Goal: Information Seeking & Learning: Learn about a topic

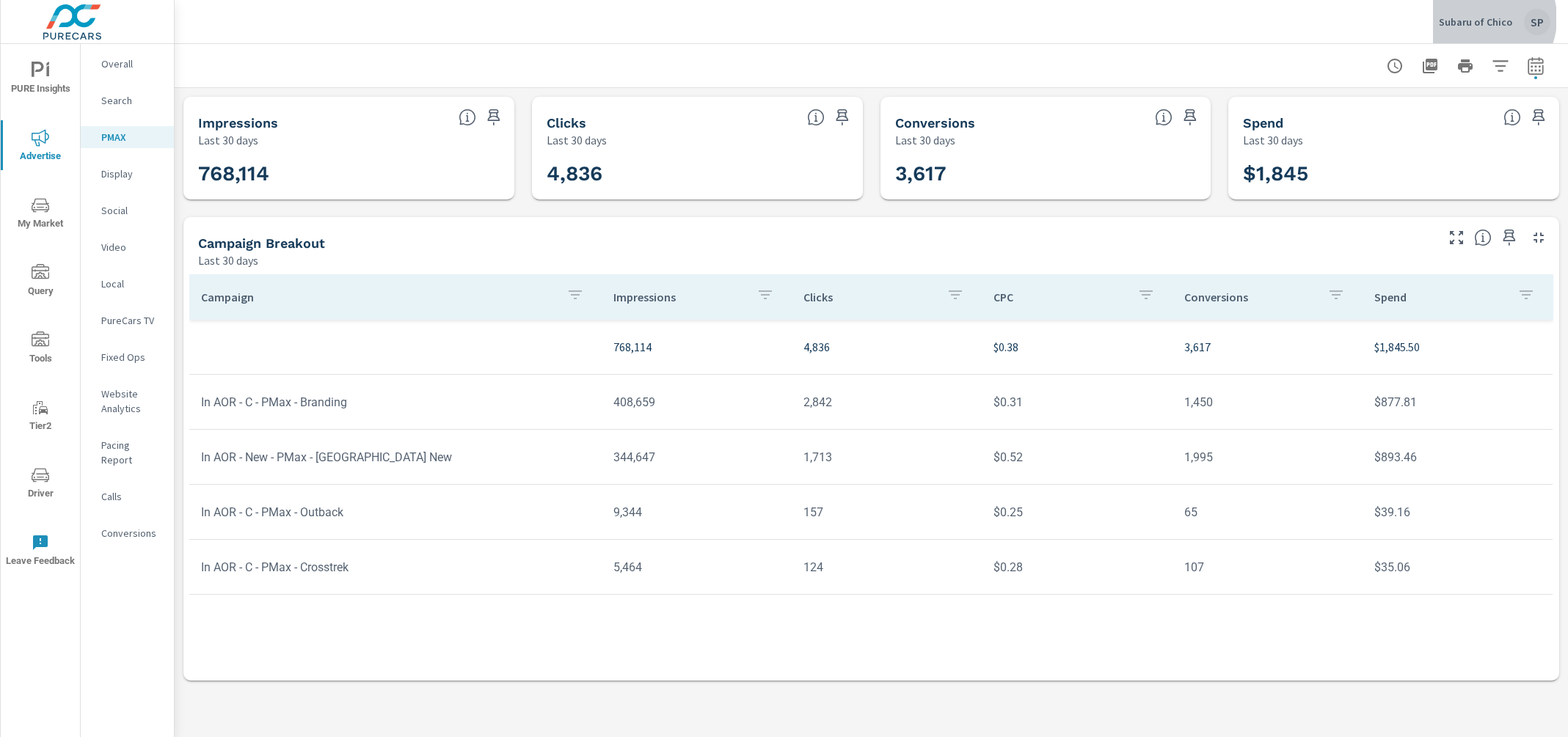
click at [1482, 18] on p "Subaru of Chico" at bounding box center [1476, 22] width 73 height 13
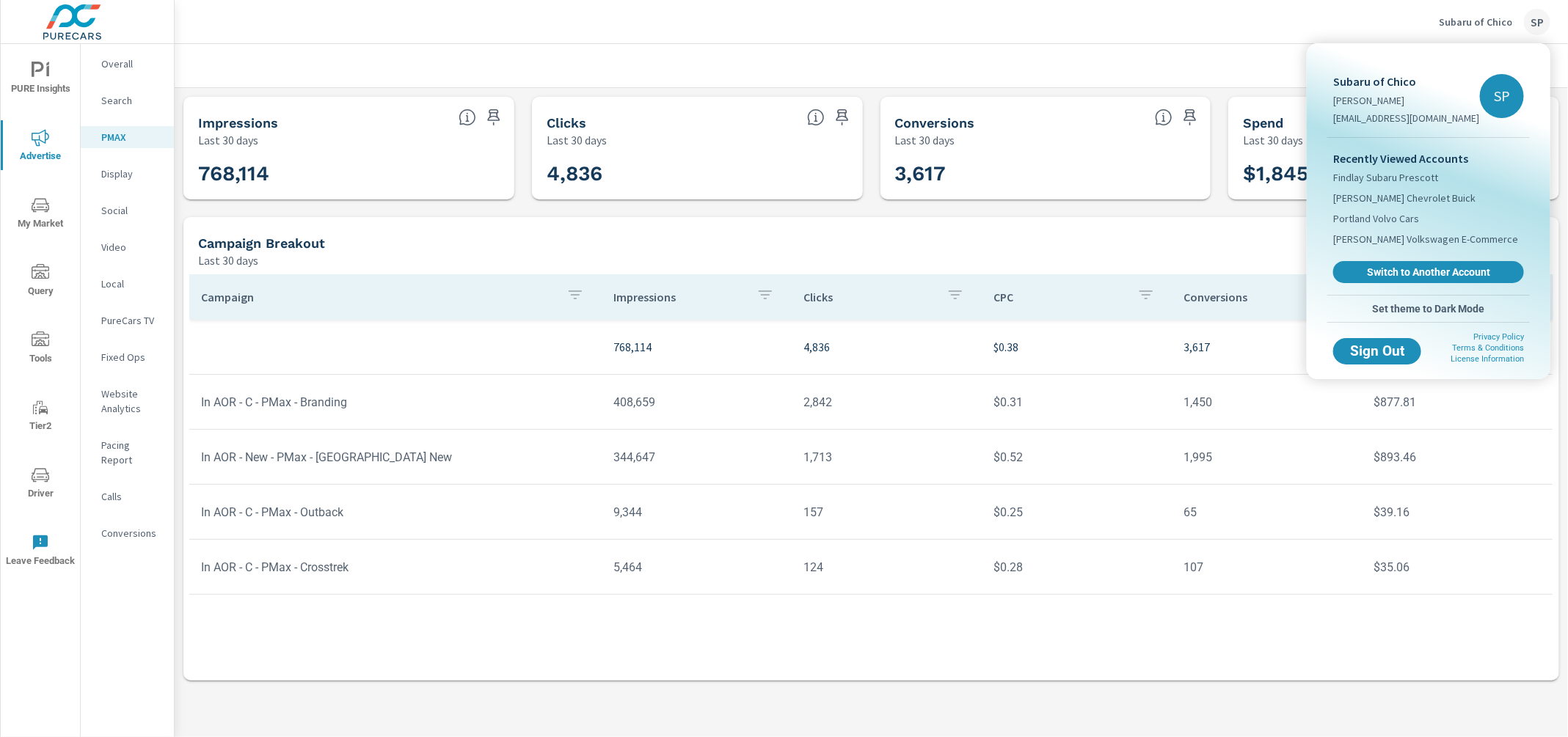
click at [1538, 21] on div at bounding box center [784, 368] width 1568 height 737
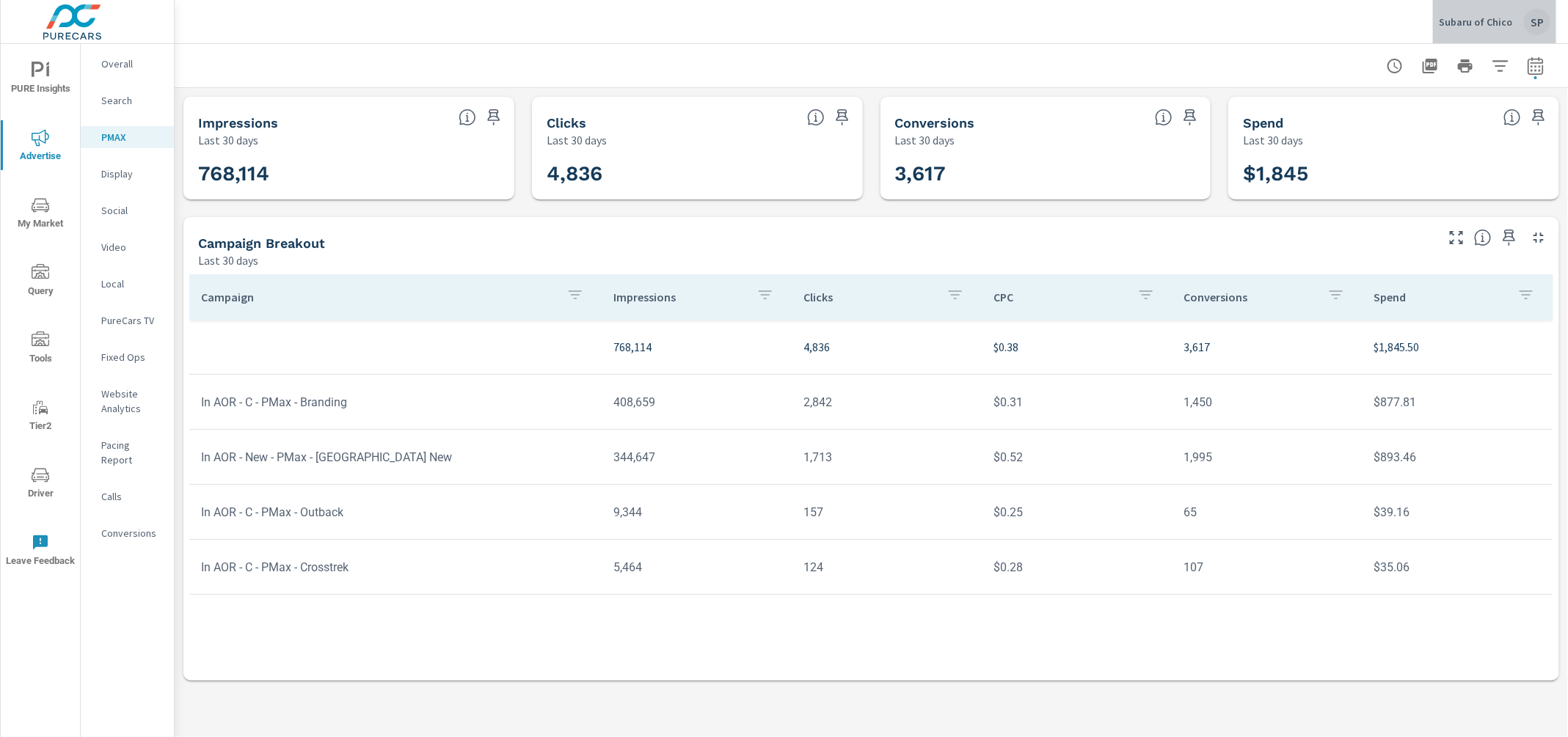
click at [1538, 21] on div "SP" at bounding box center [1537, 22] width 26 height 26
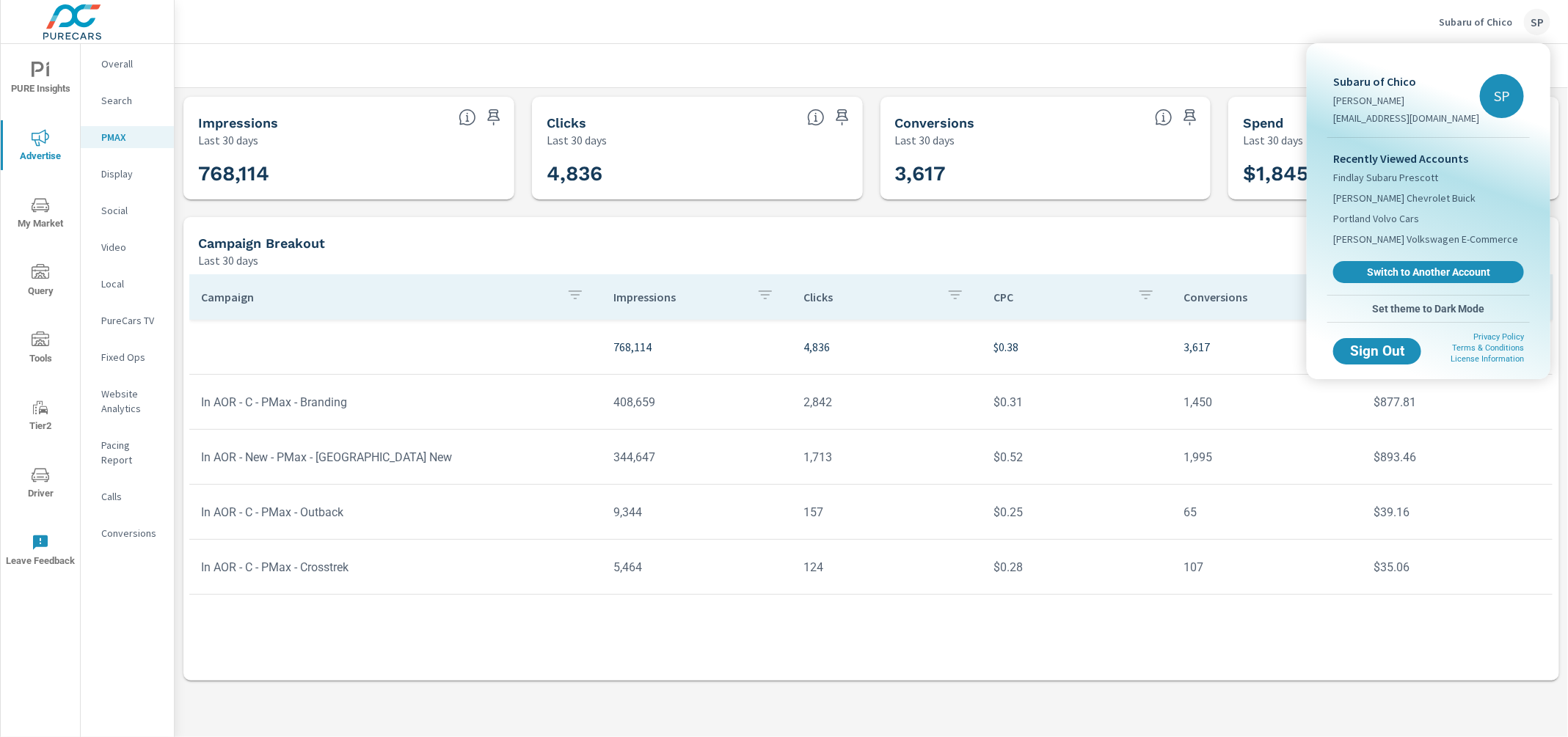
click at [1432, 308] on span "Set theme to Dark Mode" at bounding box center [1429, 309] width 191 height 13
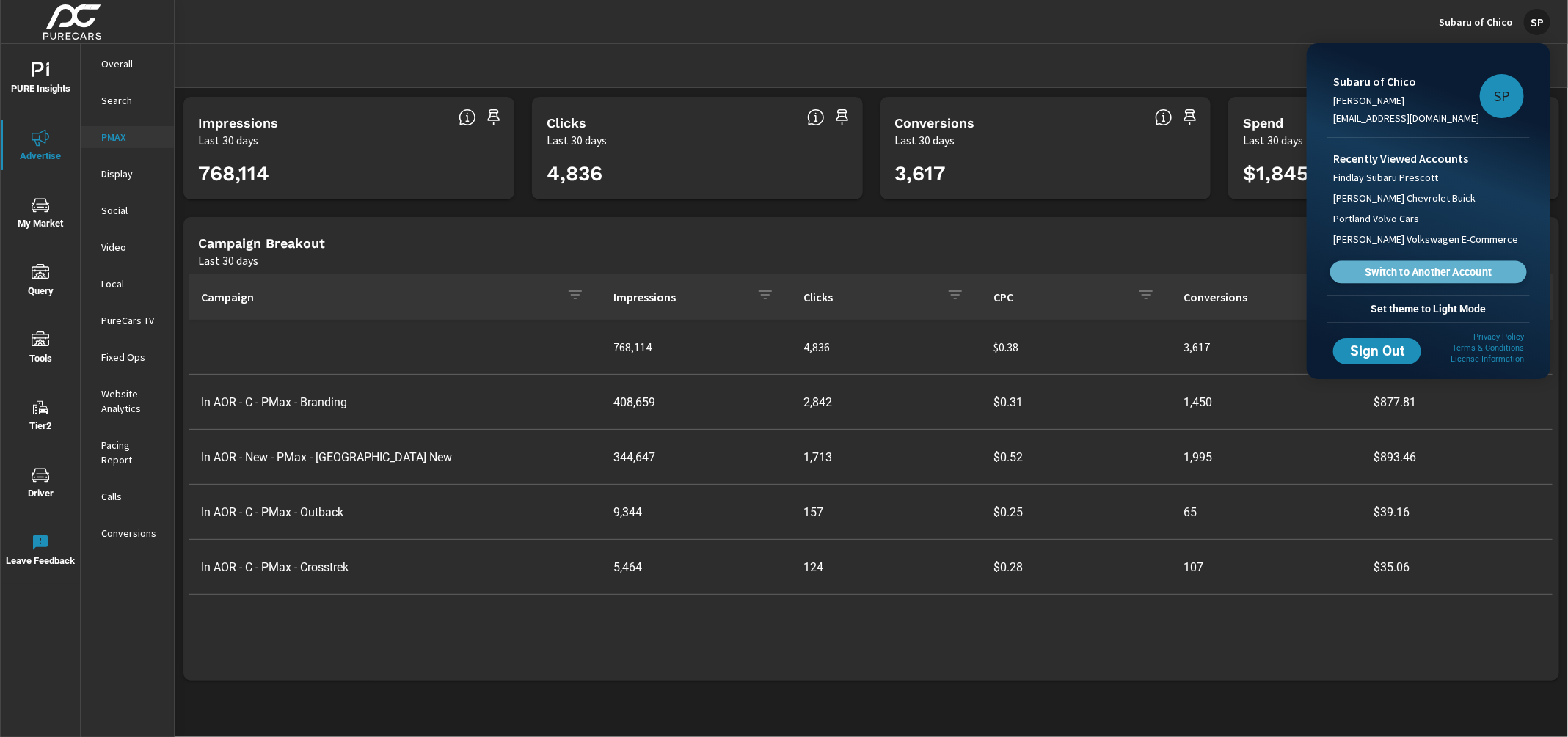
click at [1436, 272] on span "Switch to Another Account" at bounding box center [1428, 272] width 180 height 14
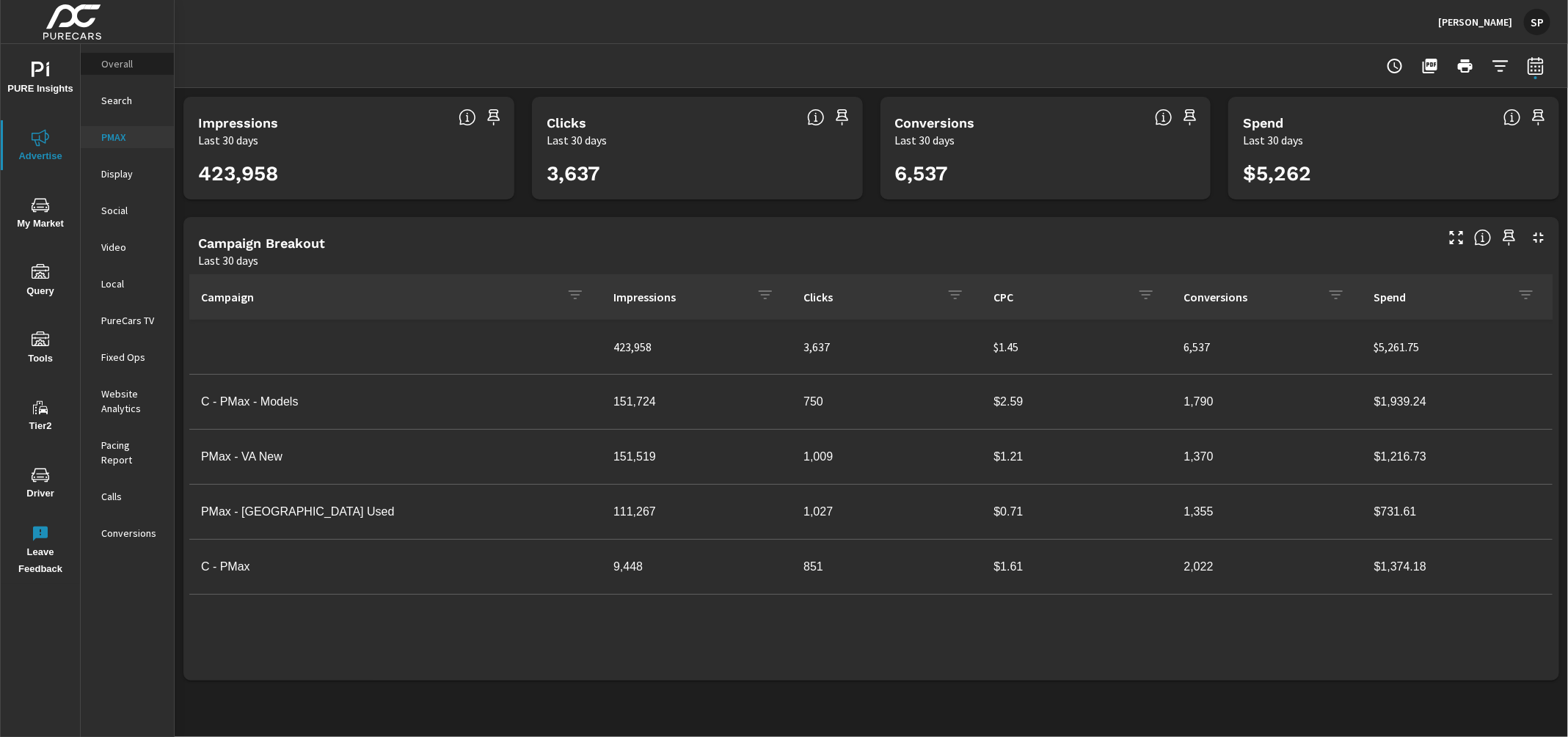
click at [112, 54] on div "Overall" at bounding box center [127, 64] width 93 height 22
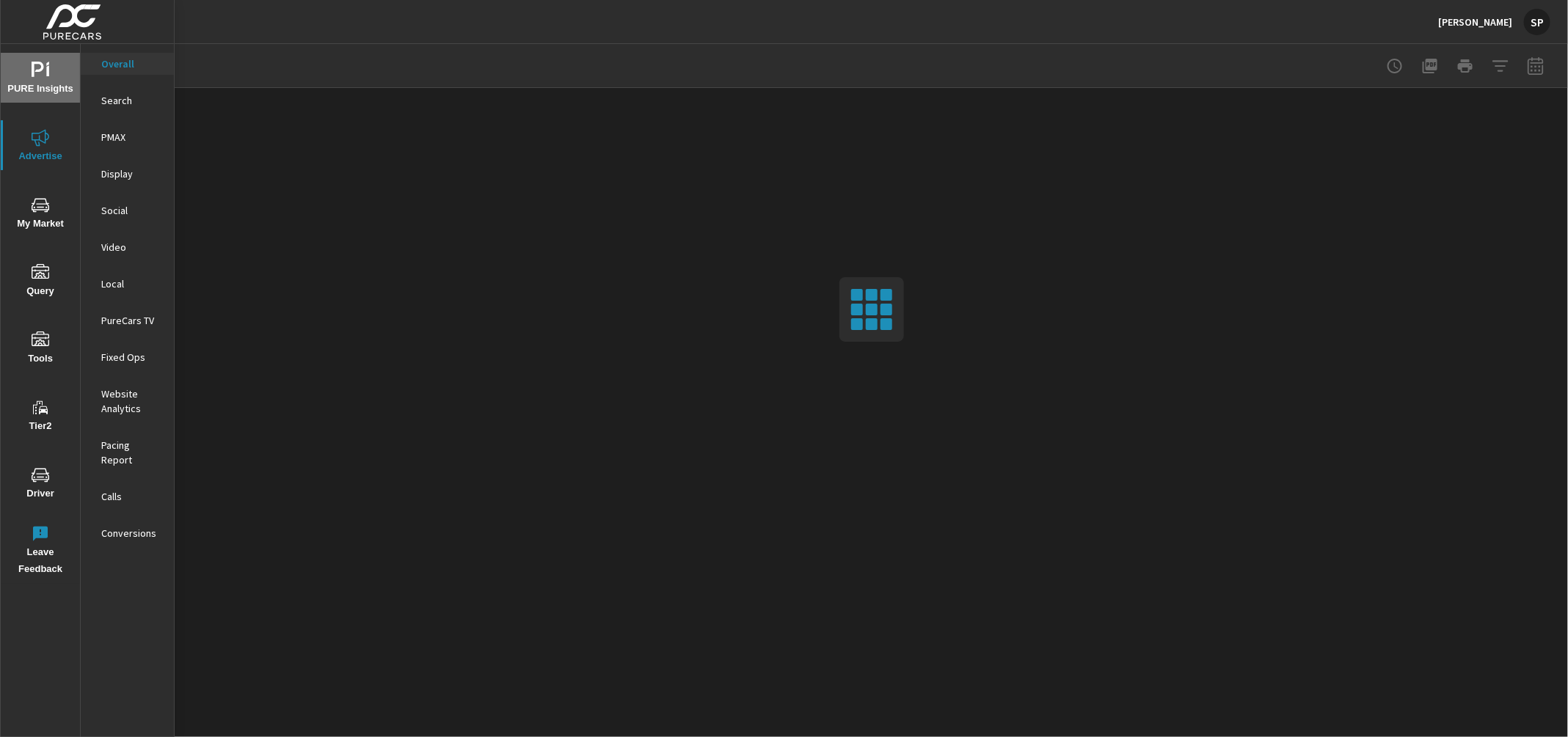
click at [42, 72] on icon "nav menu" at bounding box center [40, 70] width 18 height 18
click at [122, 279] on p "My Report" at bounding box center [131, 284] width 61 height 15
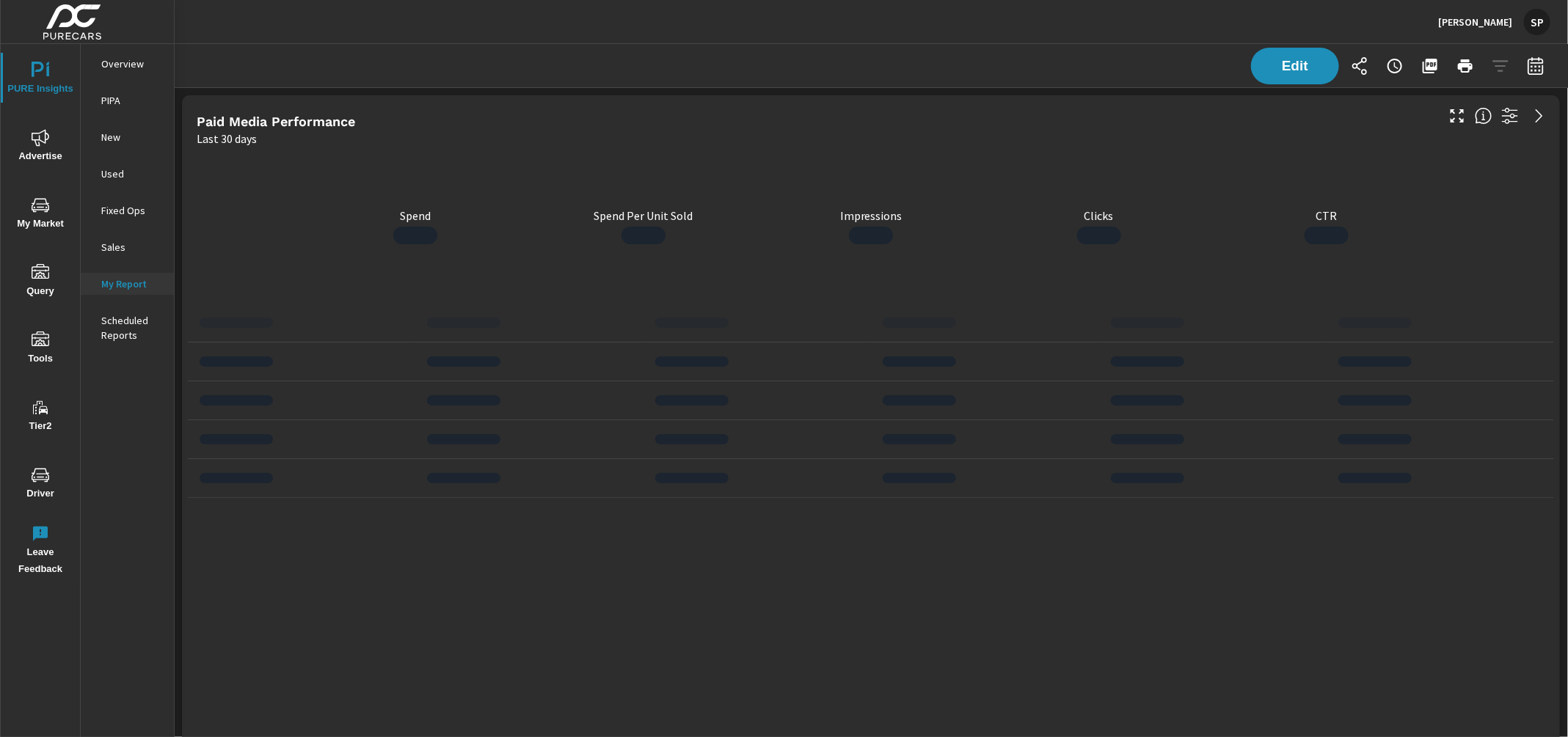
scroll to position [5741, 1394]
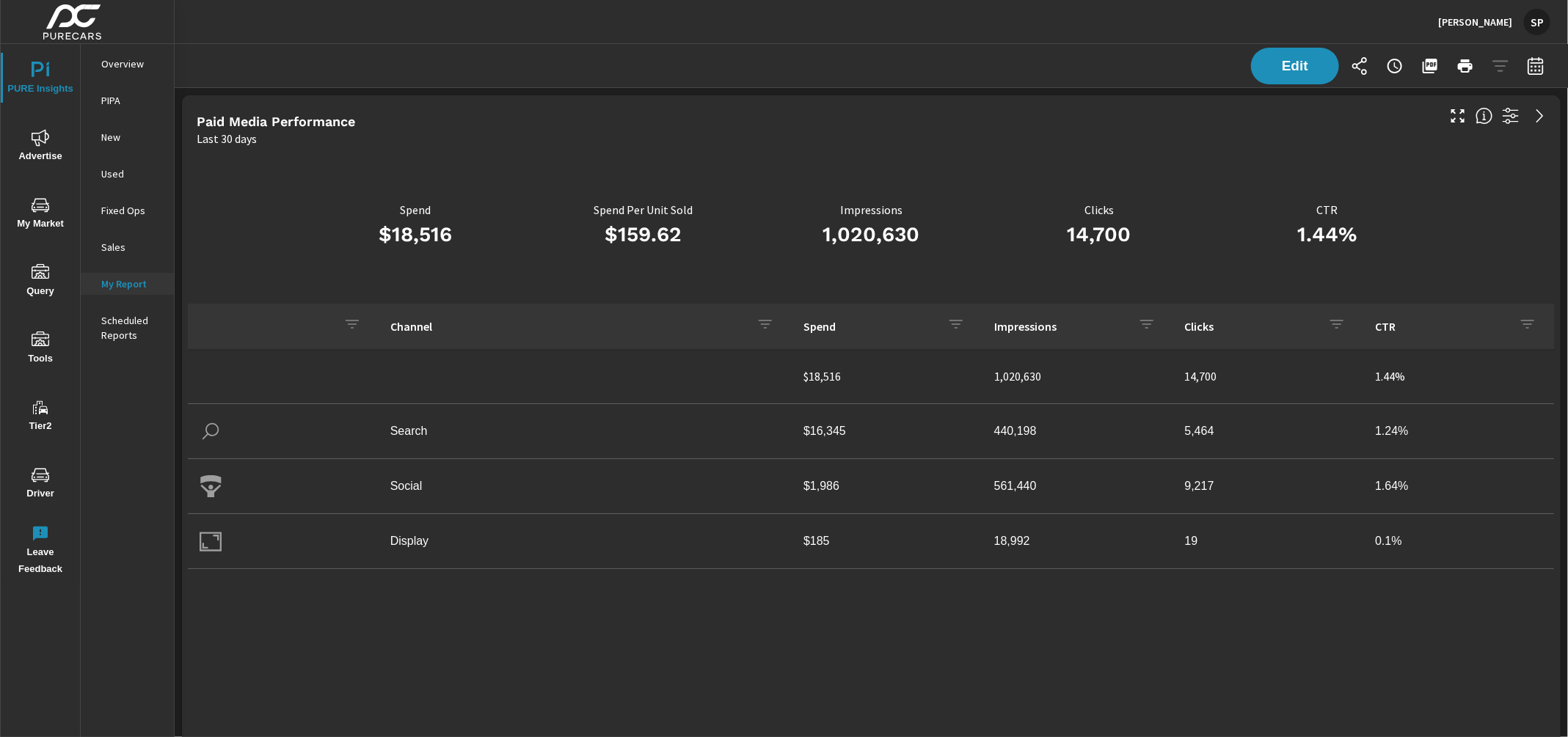
click at [1542, 24] on div "SP" at bounding box center [1537, 22] width 26 height 26
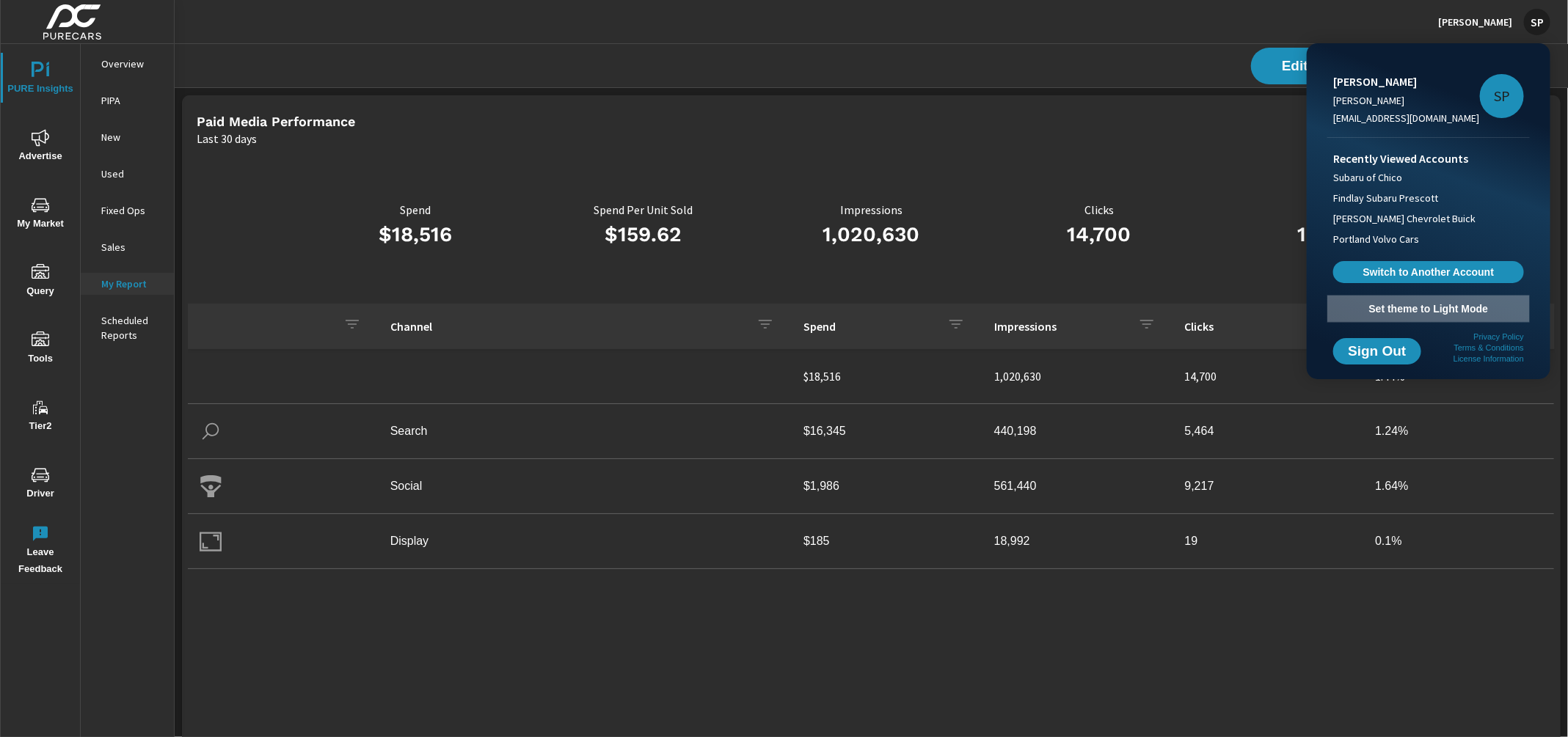
click at [1454, 309] on span "Set theme to Light Mode" at bounding box center [1429, 309] width 191 height 13
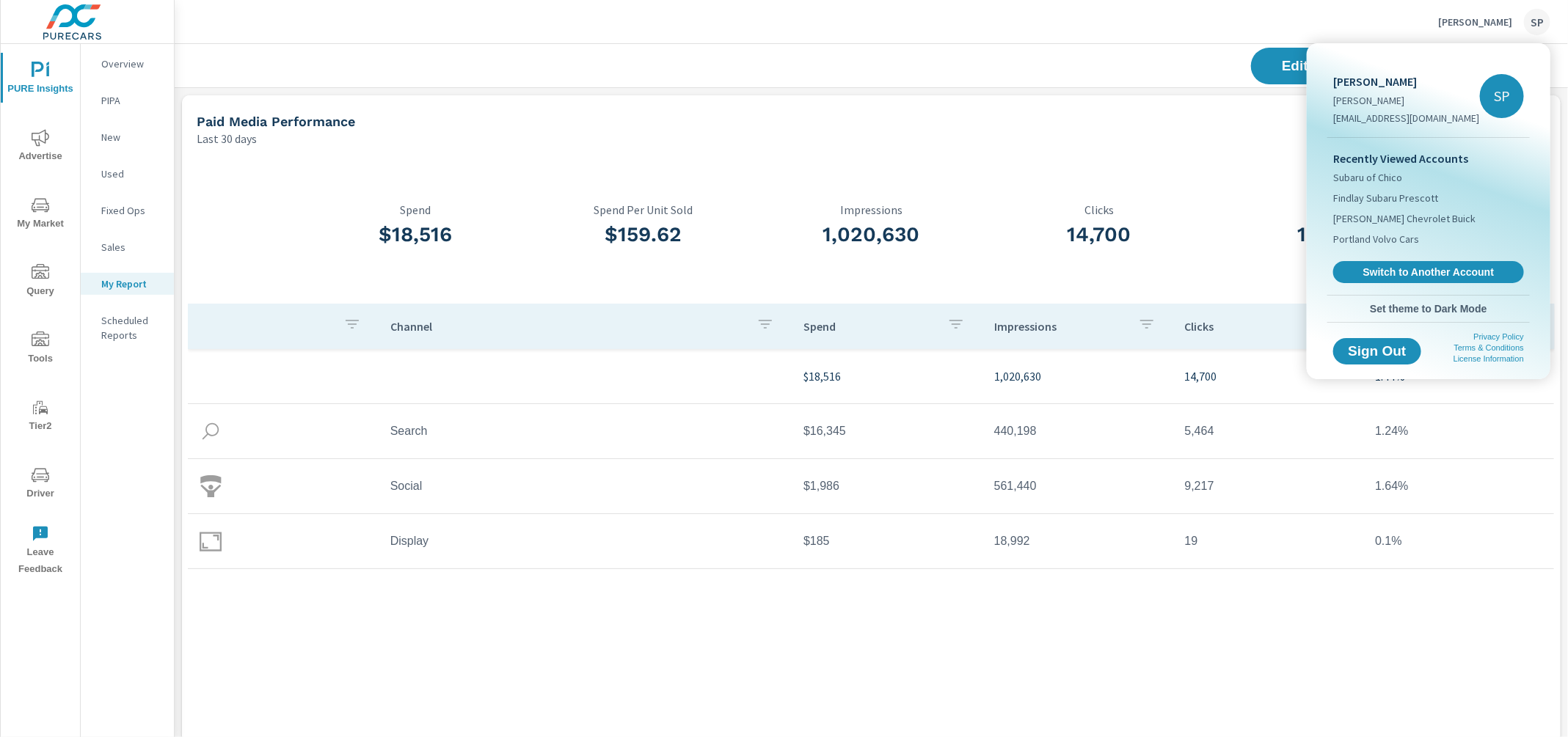
click at [936, 65] on div at bounding box center [784, 368] width 1568 height 737
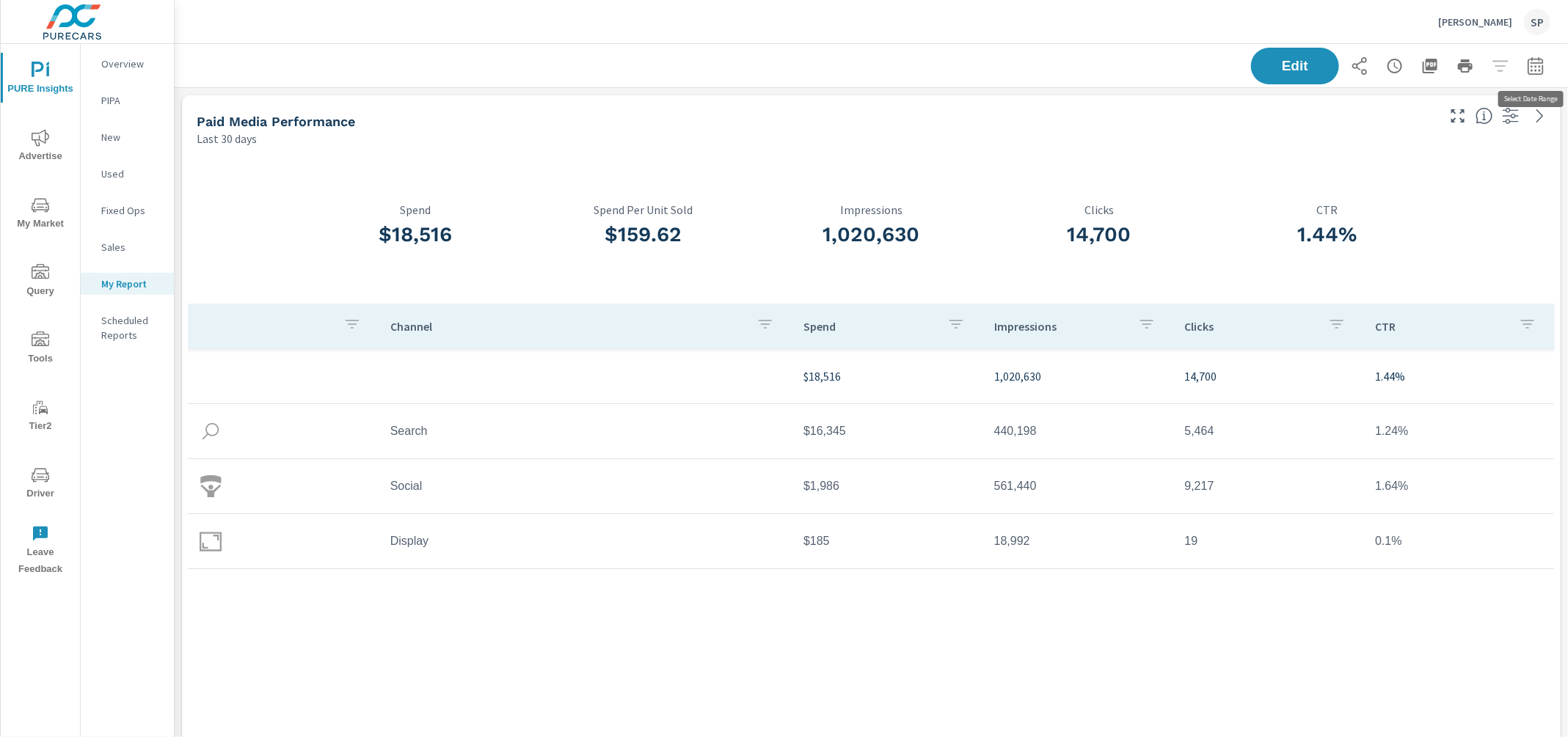
click at [1534, 59] on icon "button" at bounding box center [1536, 66] width 18 height 18
select select "Last 30 days"
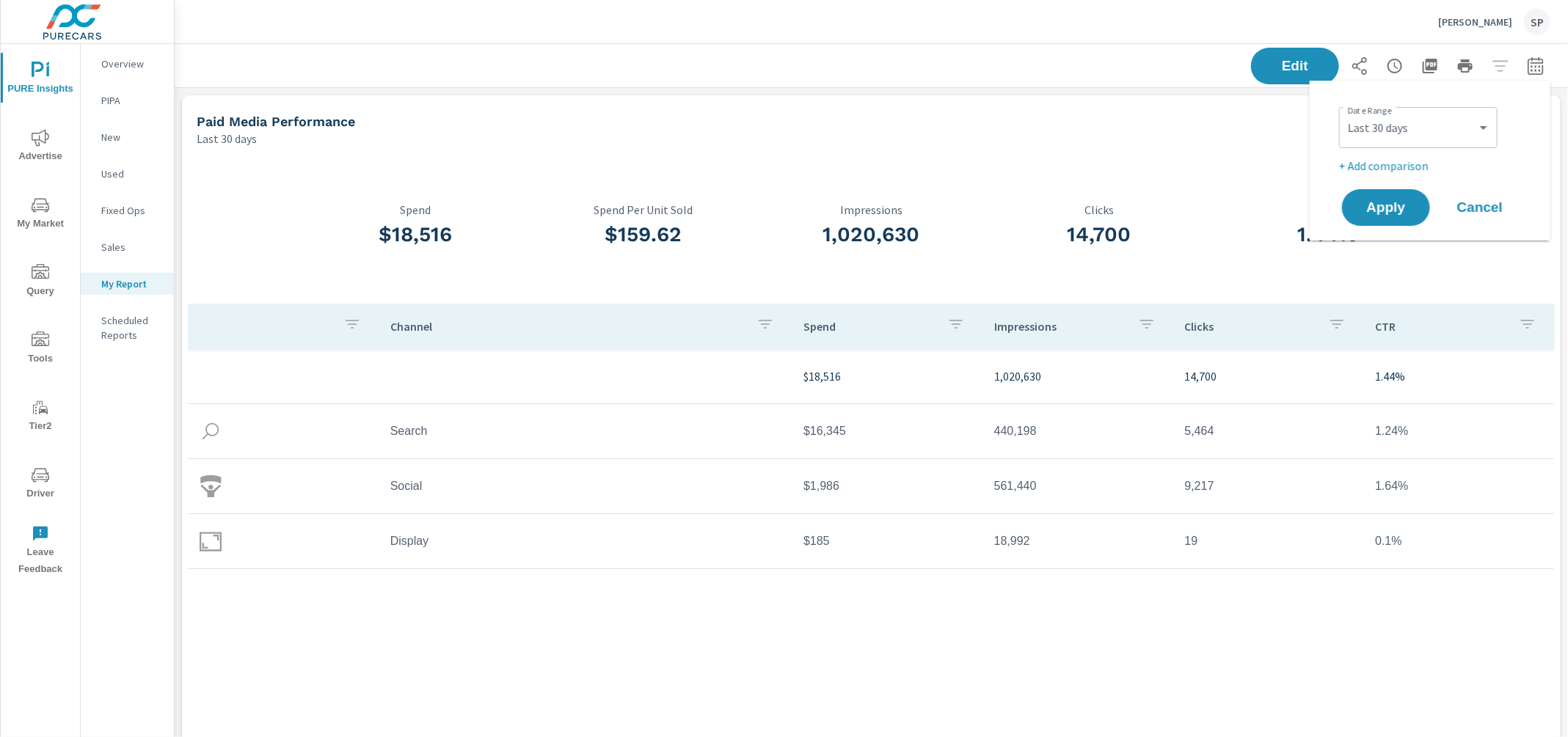
click at [1373, 164] on p "+ Add comparison" at bounding box center [1433, 166] width 188 height 18
select select "Previous period"
click at [1373, 252] on span "Apply" at bounding box center [1386, 249] width 60 height 14
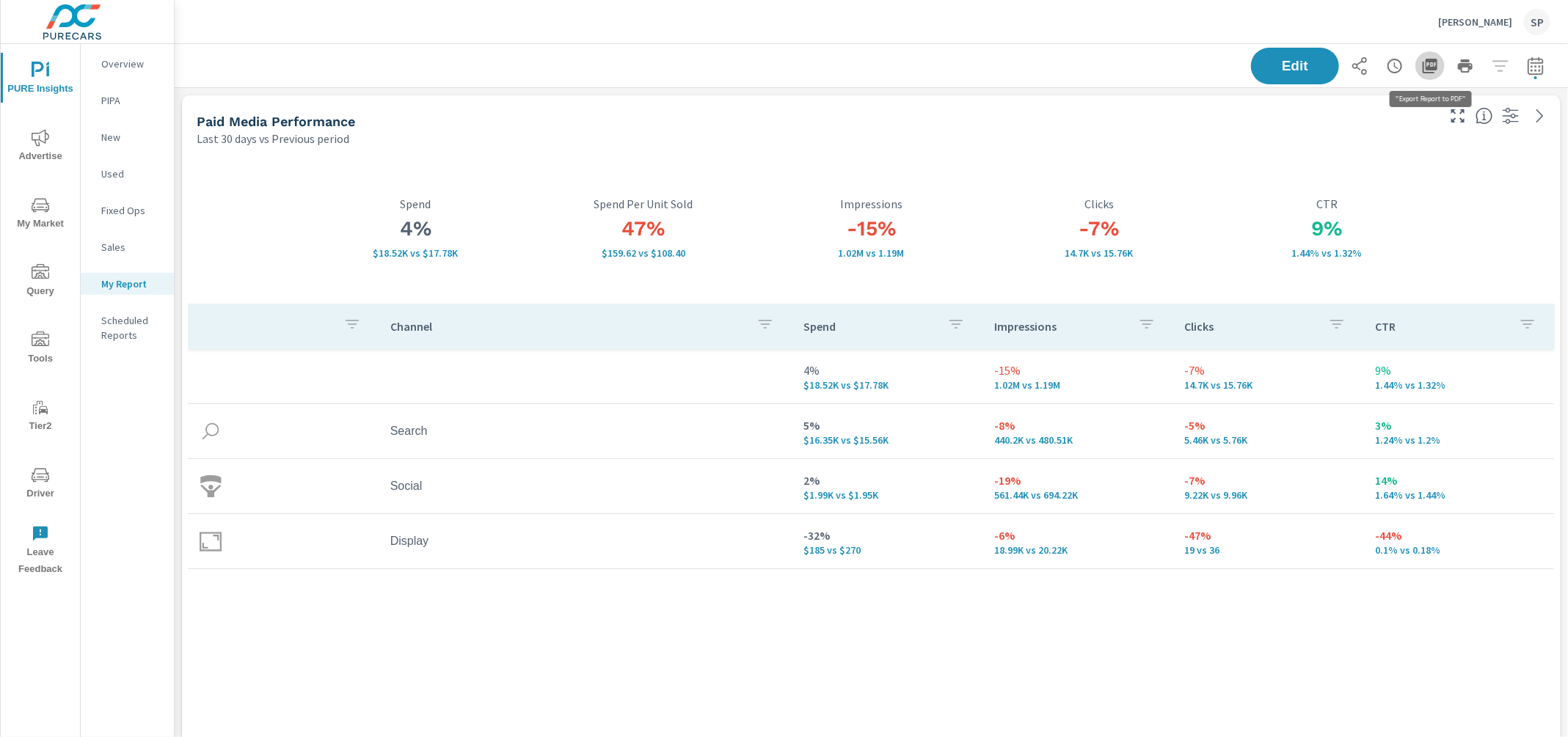
click at [1434, 65] on icon "button" at bounding box center [1430, 66] width 15 height 15
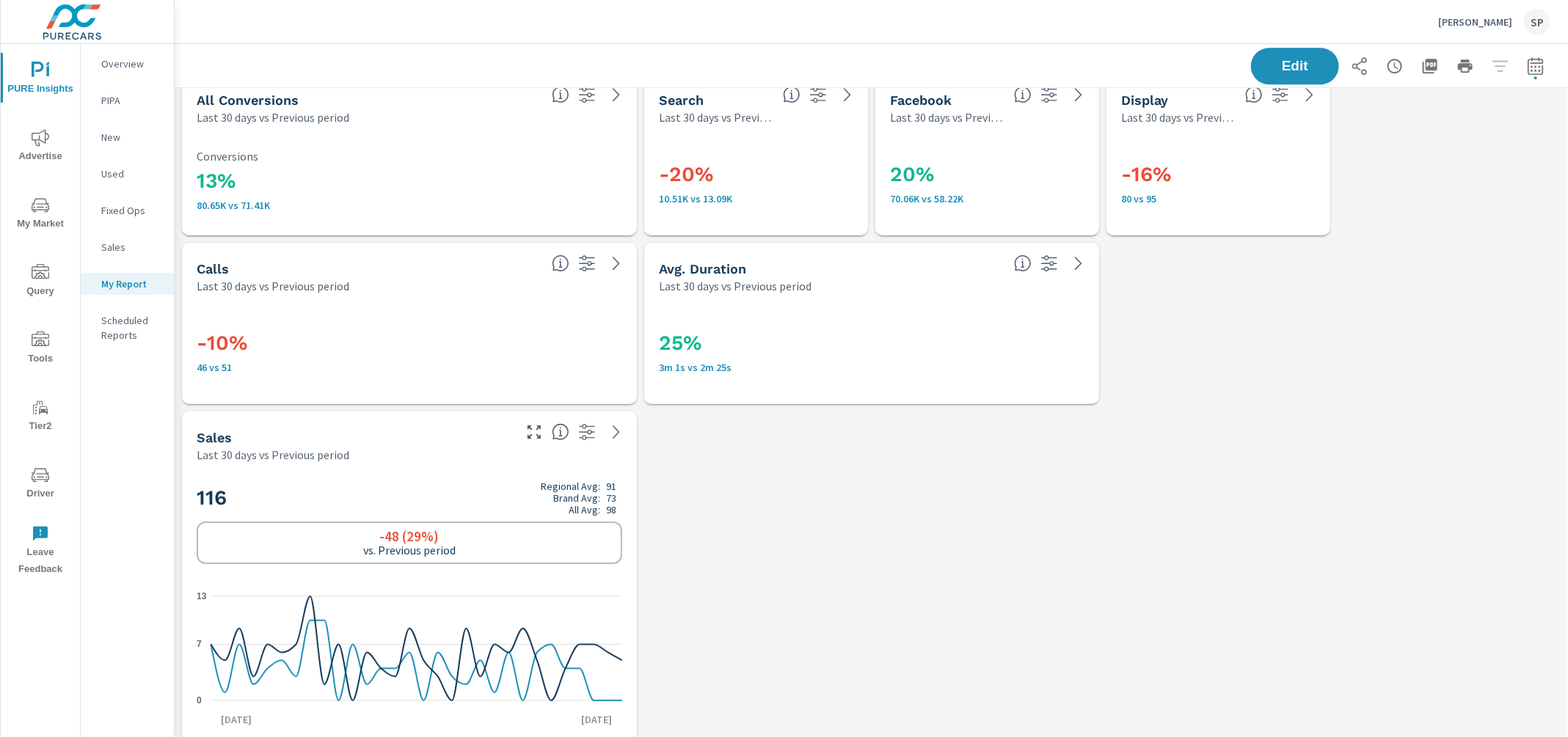
scroll to position [2402, 0]
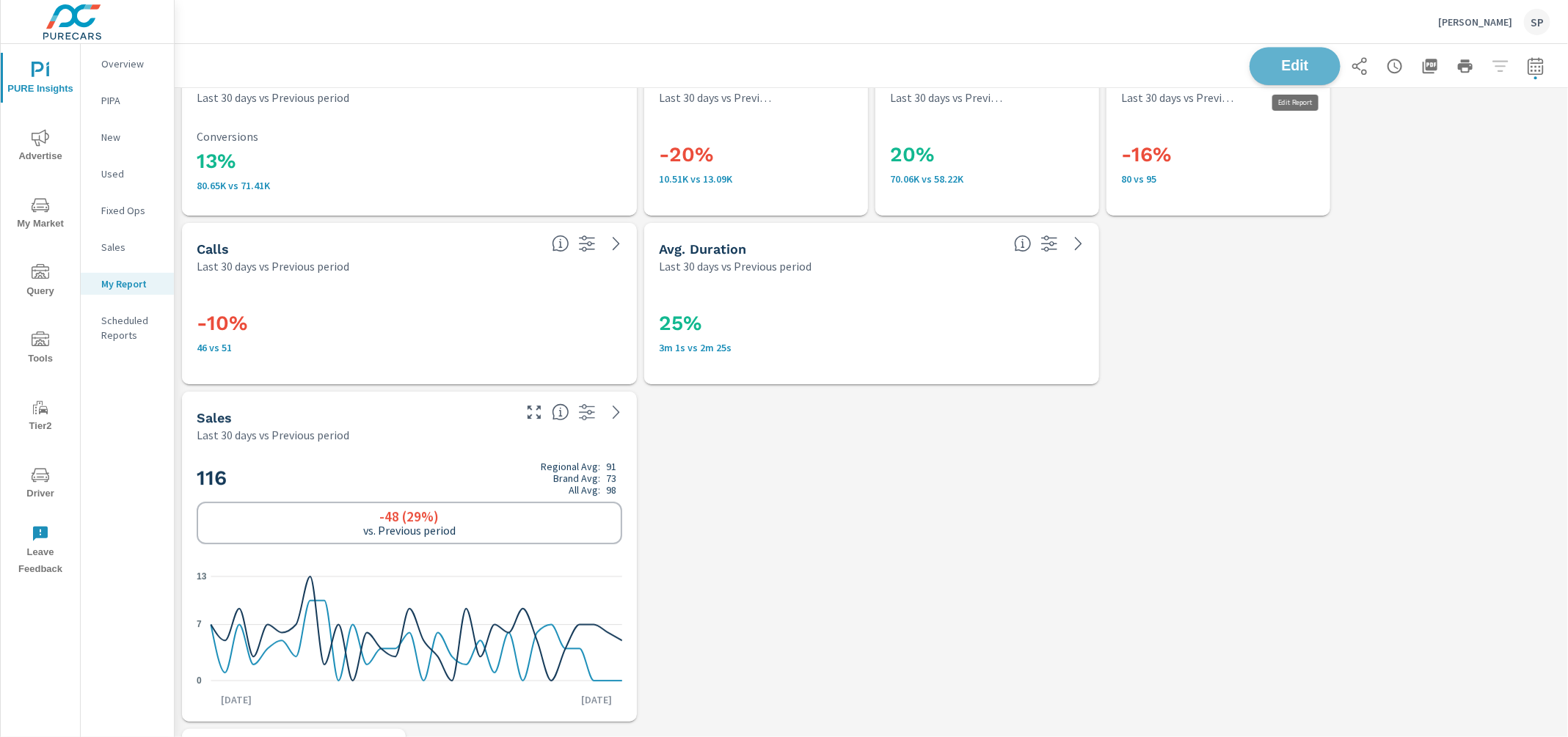
click at [1303, 63] on span "Edit" at bounding box center [1295, 65] width 60 height 14
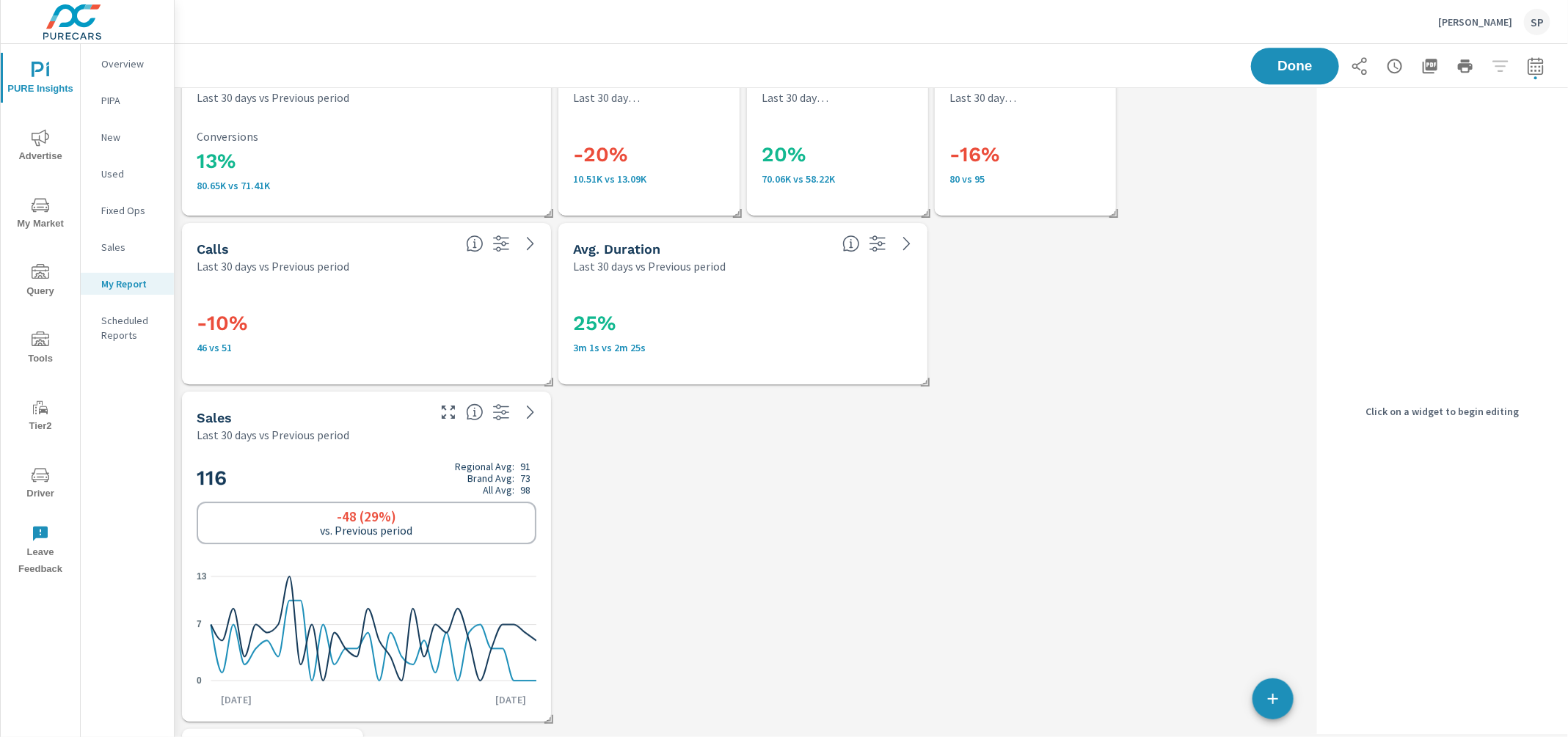
click at [431, 430] on div "Sales Last 30 days vs Previous period" at bounding box center [366, 417] width 369 height 51
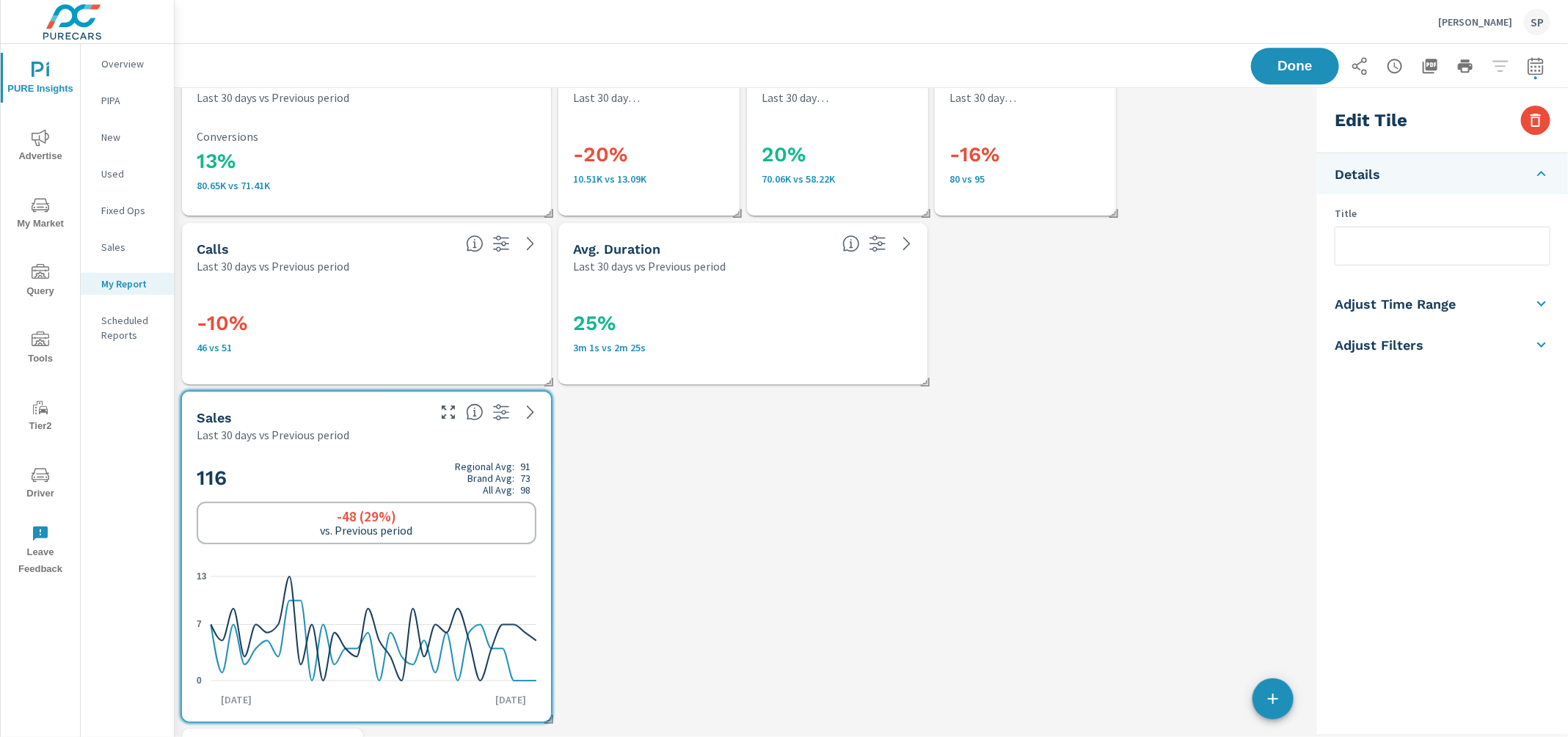
click at [1432, 302] on h5 "Adjust Time Range" at bounding box center [1395, 304] width 121 height 17
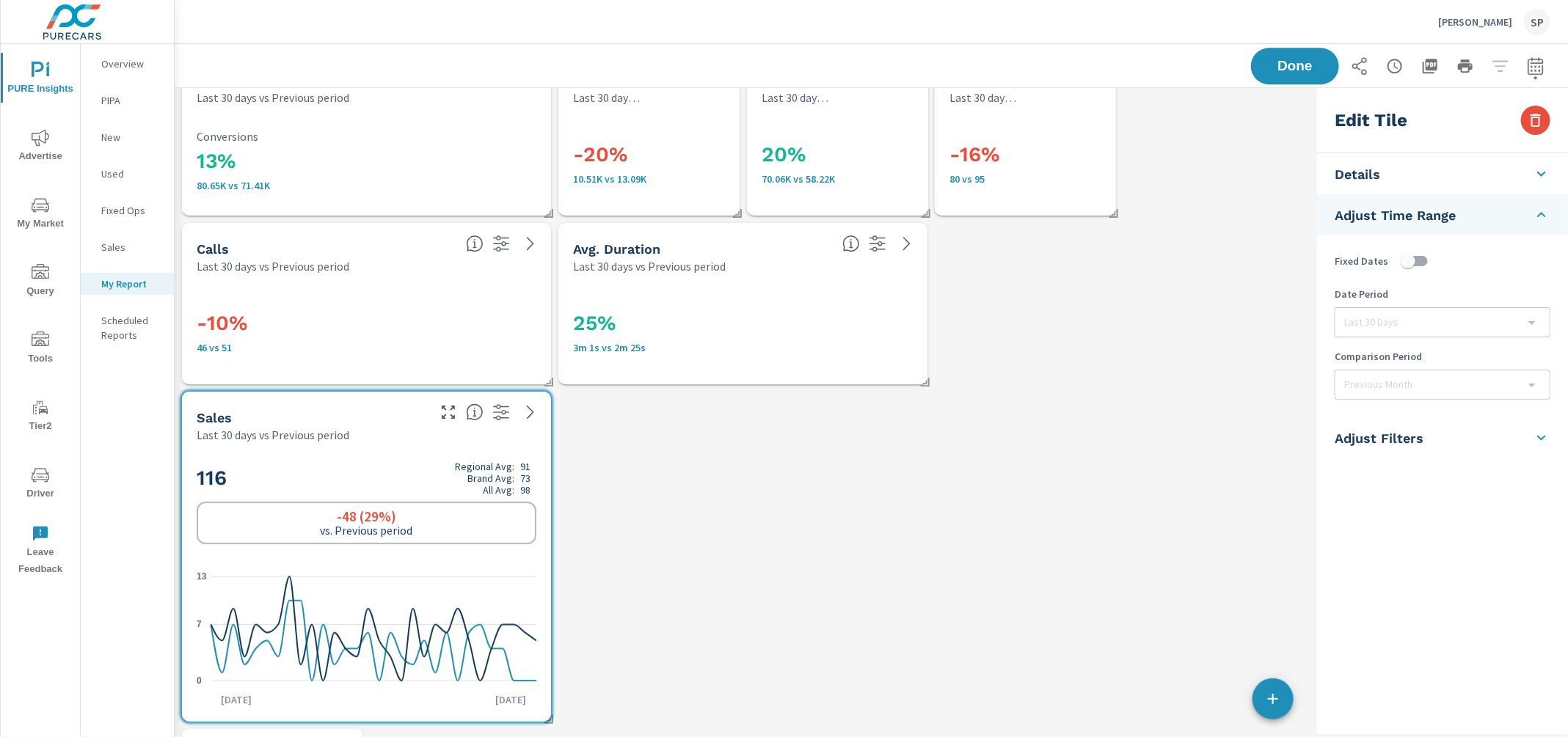
click at [1420, 265] on input "checkbox" at bounding box center [1408, 261] width 84 height 28
checkbox input "true"
click at [1407, 326] on body "PURE Insights Advertise My Market Query Tools Tier2 Driver Leave Feedback Overv…" at bounding box center [784, 368] width 1568 height 737
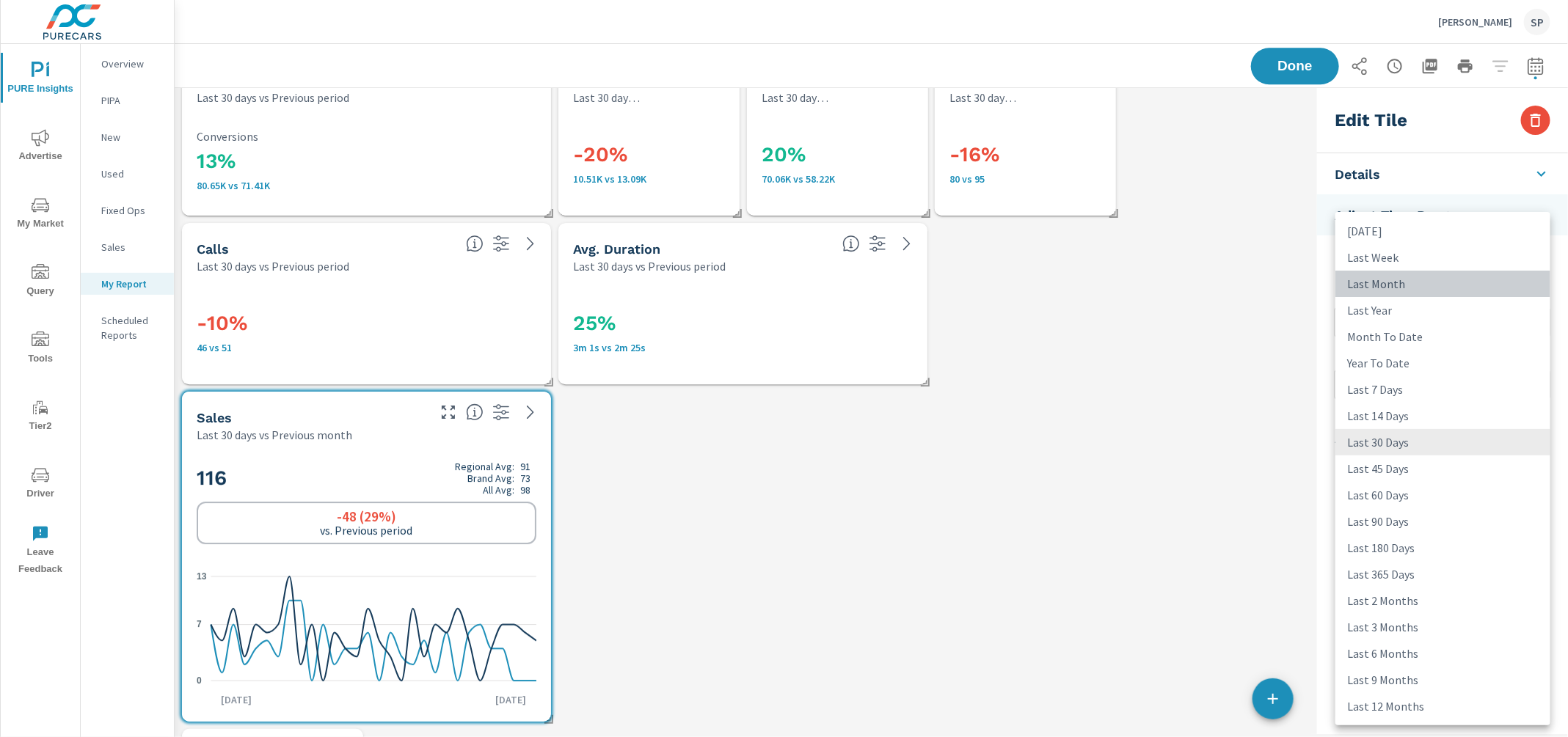
click at [1386, 276] on li "Last Month" at bounding box center [1443, 284] width 215 height 26
type input "lastMonth"
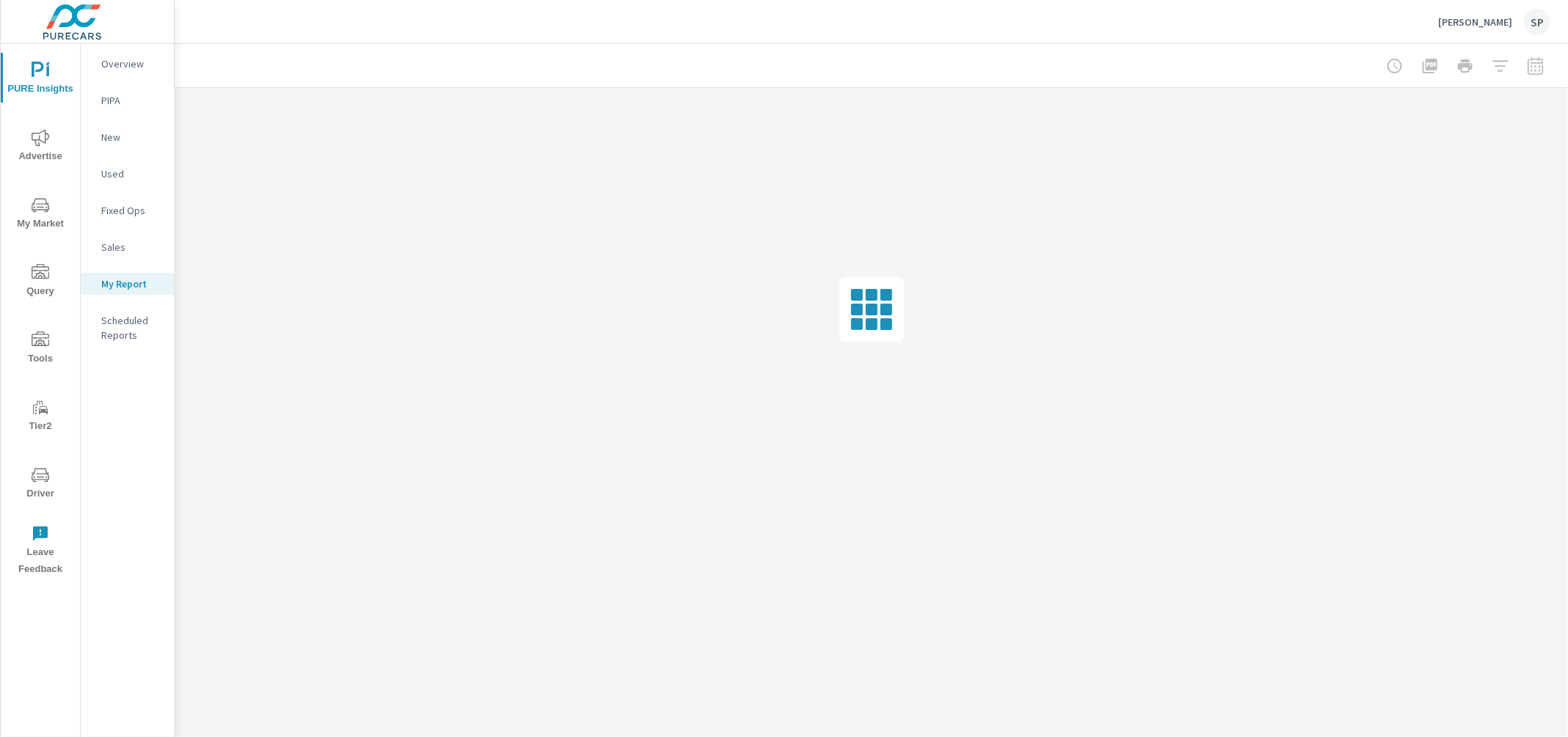
scroll to position [0, 0]
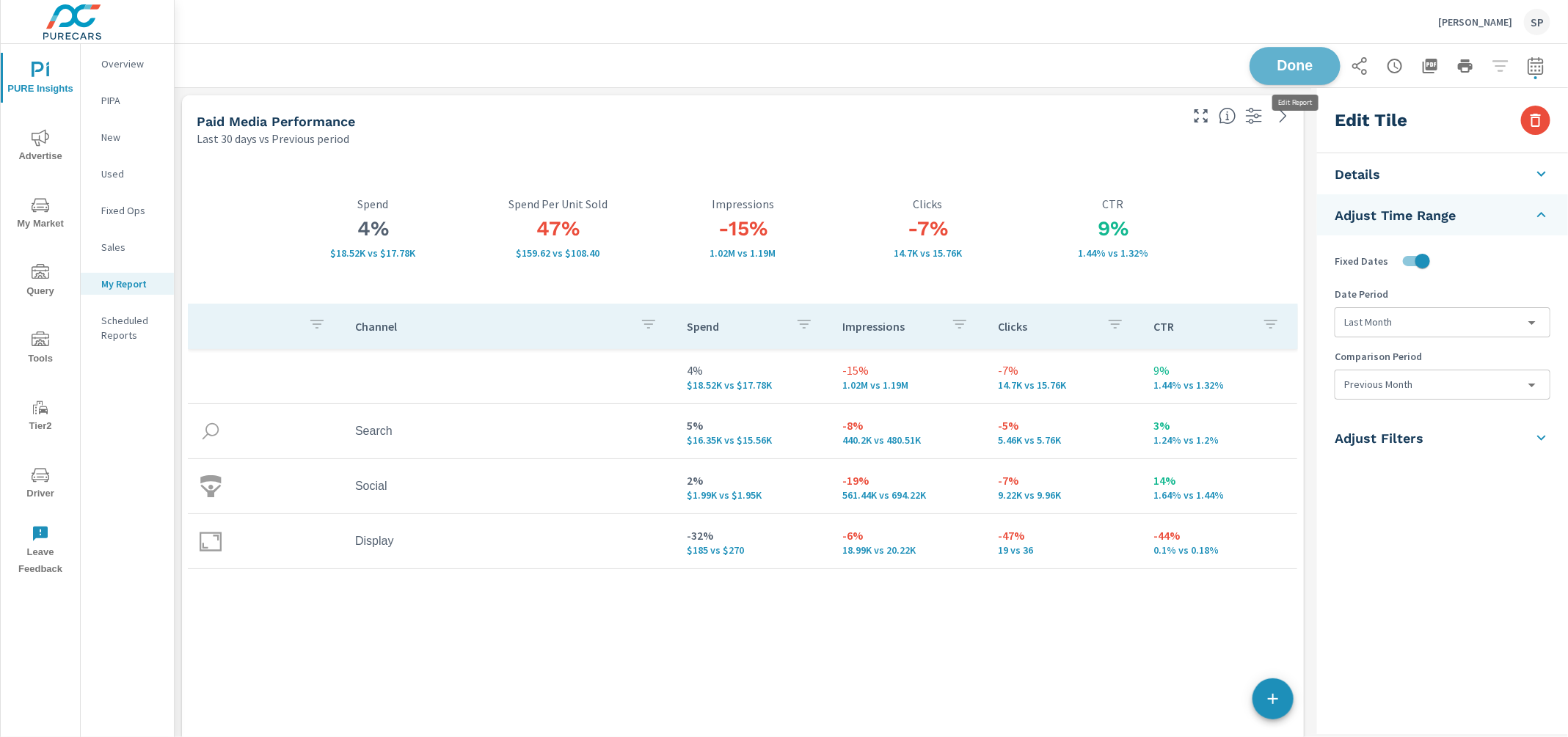
click at [1305, 65] on span "Done" at bounding box center [1295, 65] width 60 height 14
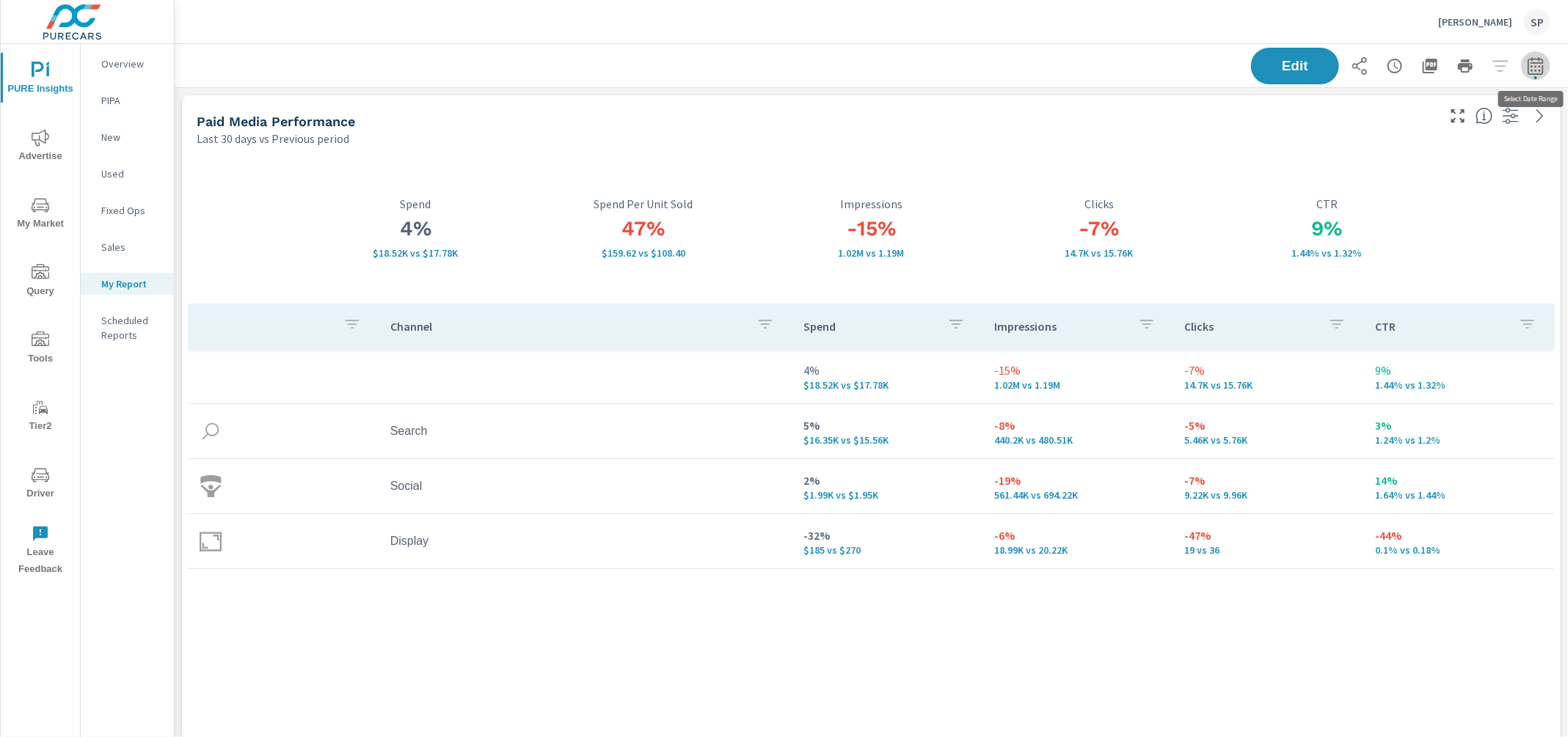
click at [1539, 62] on icon "button" at bounding box center [1536, 66] width 18 height 18
select select "Last 30 days"
select select "Previous period"
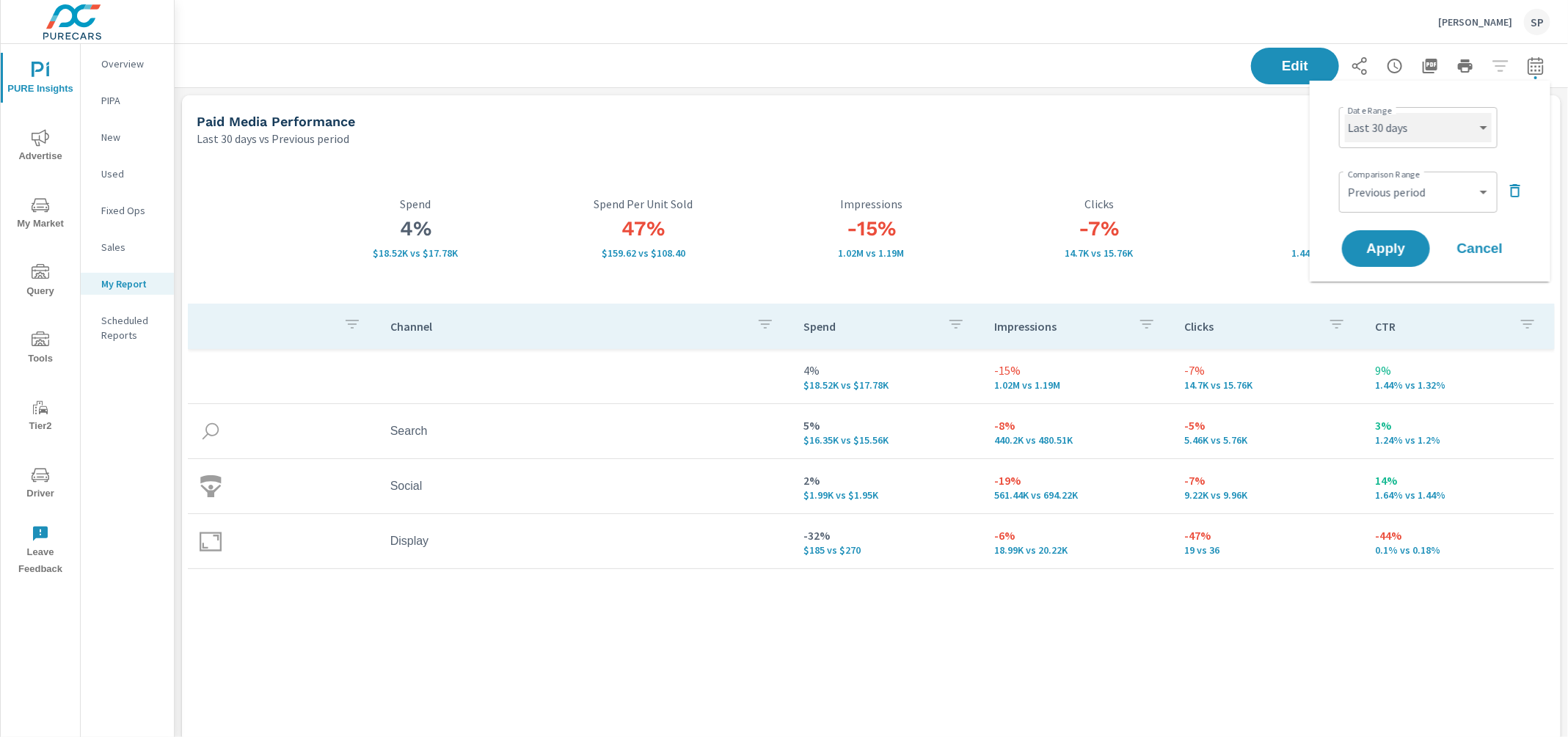
click at [1459, 134] on select "Custom Yesterday Last week Last 7 days Last 14 days Last 30 days Last 45 days L…" at bounding box center [1418, 128] width 147 height 29
click at [1345, 113] on select "Custom Yesterday Last week Last 7 days Last 14 days Last 30 days Last 45 days L…" at bounding box center [1418, 128] width 147 height 29
select select "Last month"
click at [1393, 189] on select "Custom Previous period Previous month Previous year" at bounding box center [1418, 192] width 147 height 29
click at [1345, 177] on select "Custom Previous period Previous month Previous year" at bounding box center [1418, 192] width 147 height 29
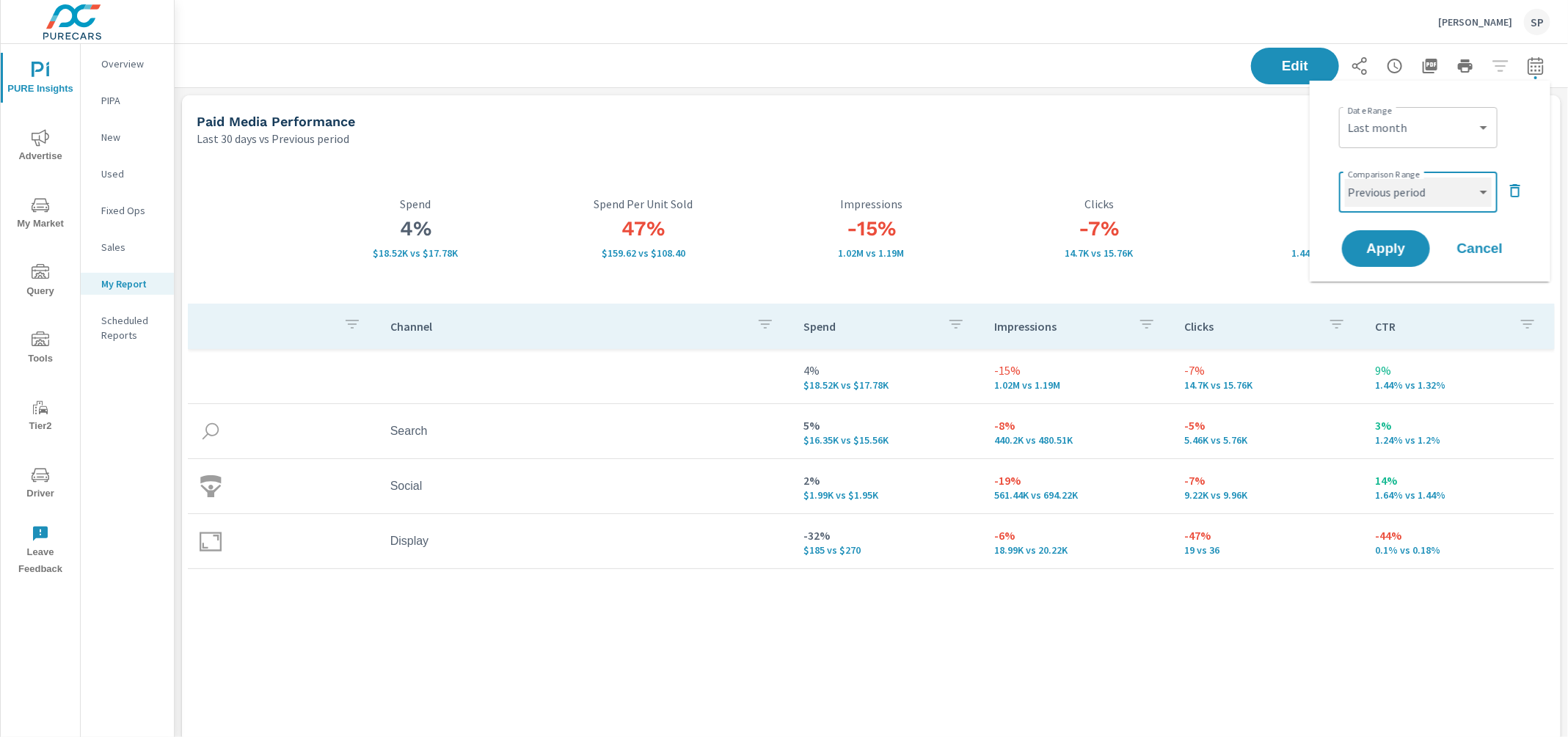
select select "Previous month"
click at [1389, 238] on button "Apply" at bounding box center [1386, 249] width 91 height 38
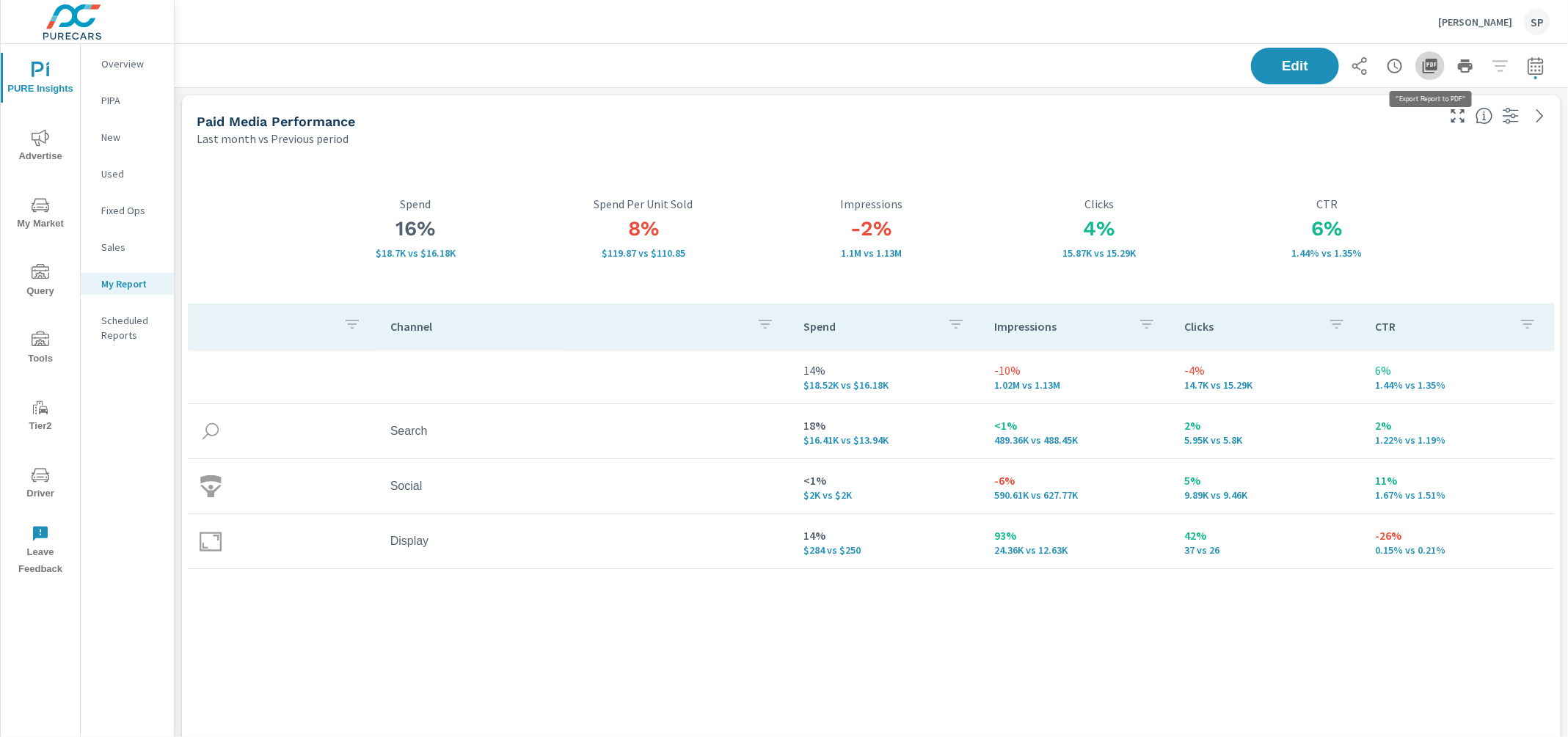
click at [1432, 65] on icon "button" at bounding box center [1430, 66] width 18 height 18
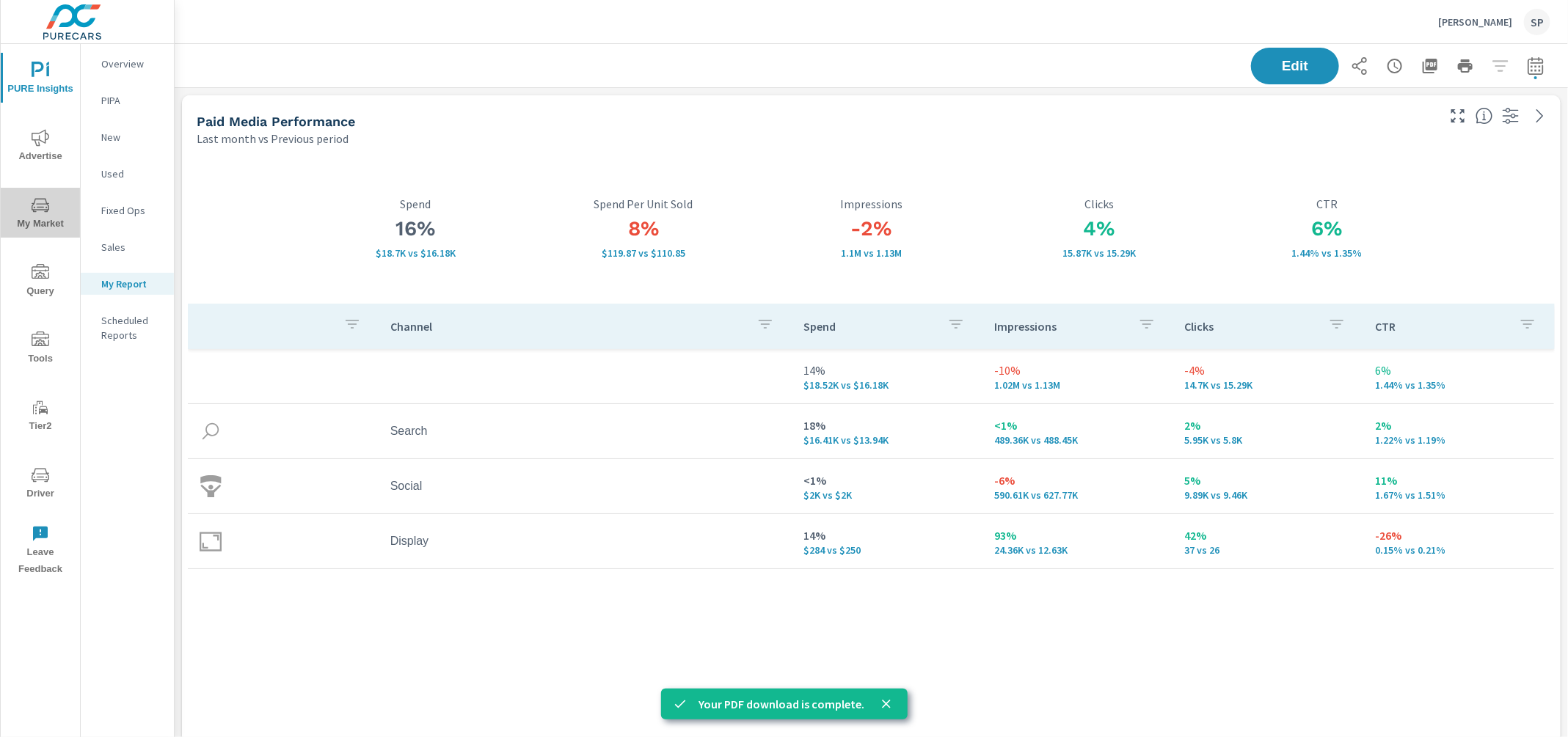
click at [34, 217] on span "My Market" at bounding box center [40, 214] width 70 height 36
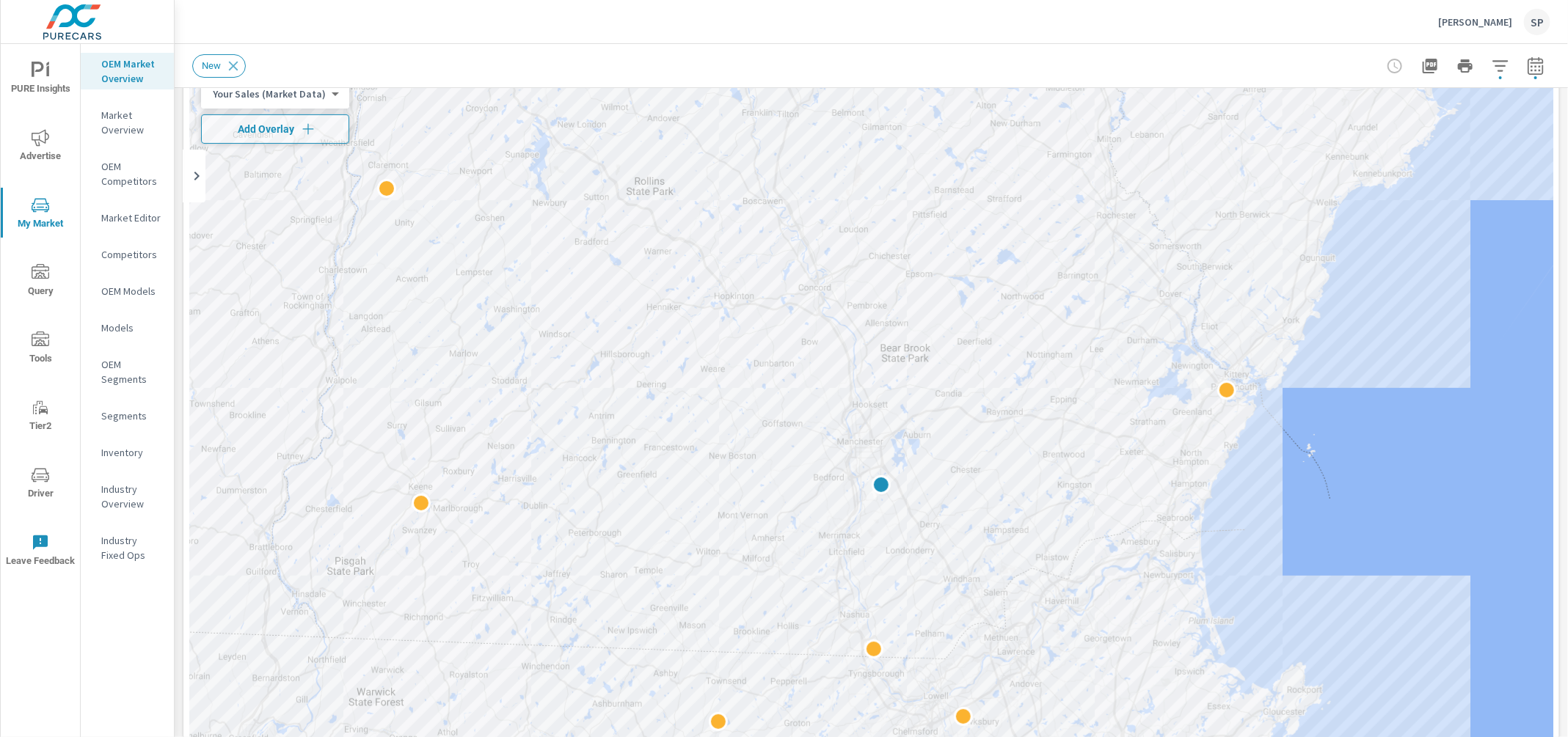
scroll to position [89, 0]
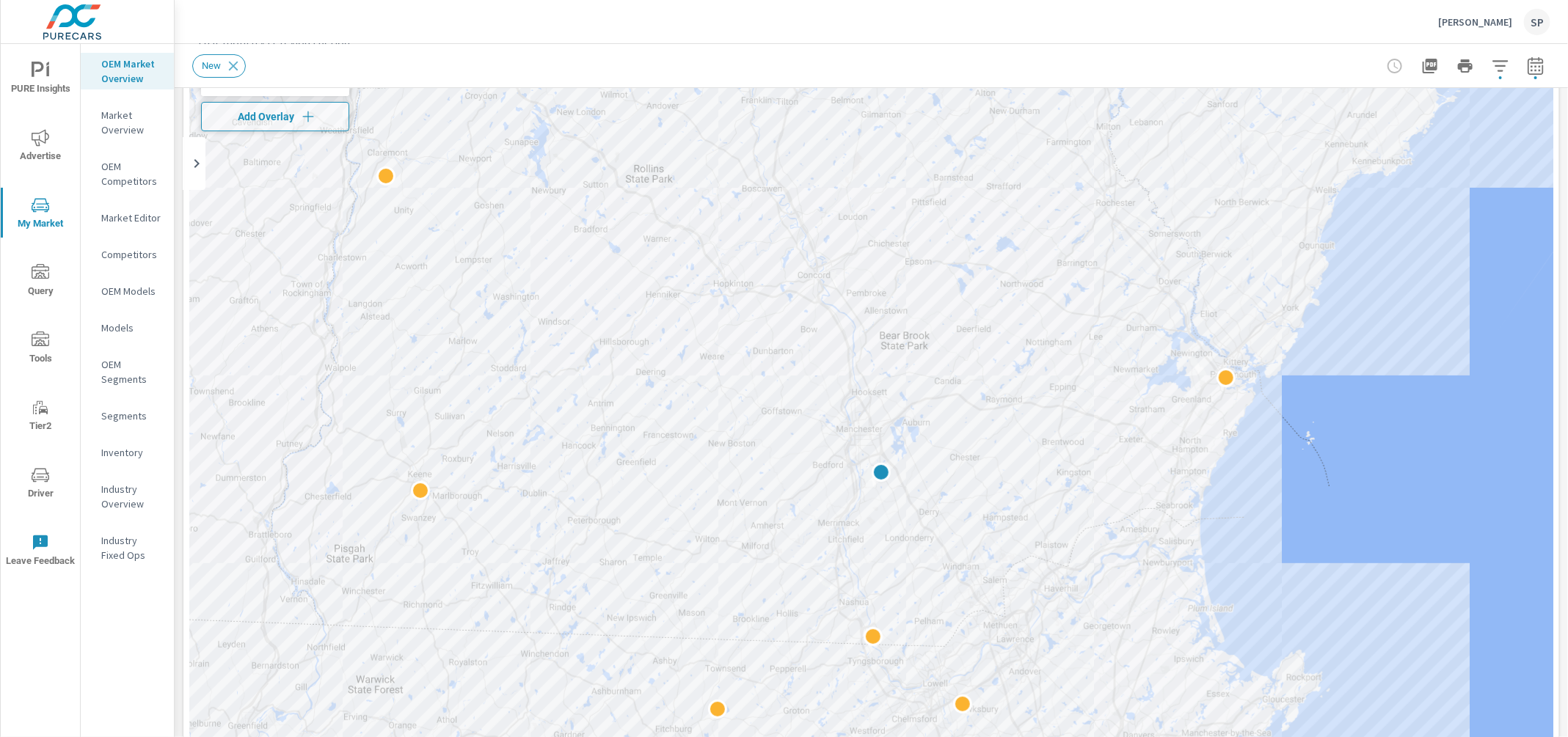
scroll to position [122, 0]
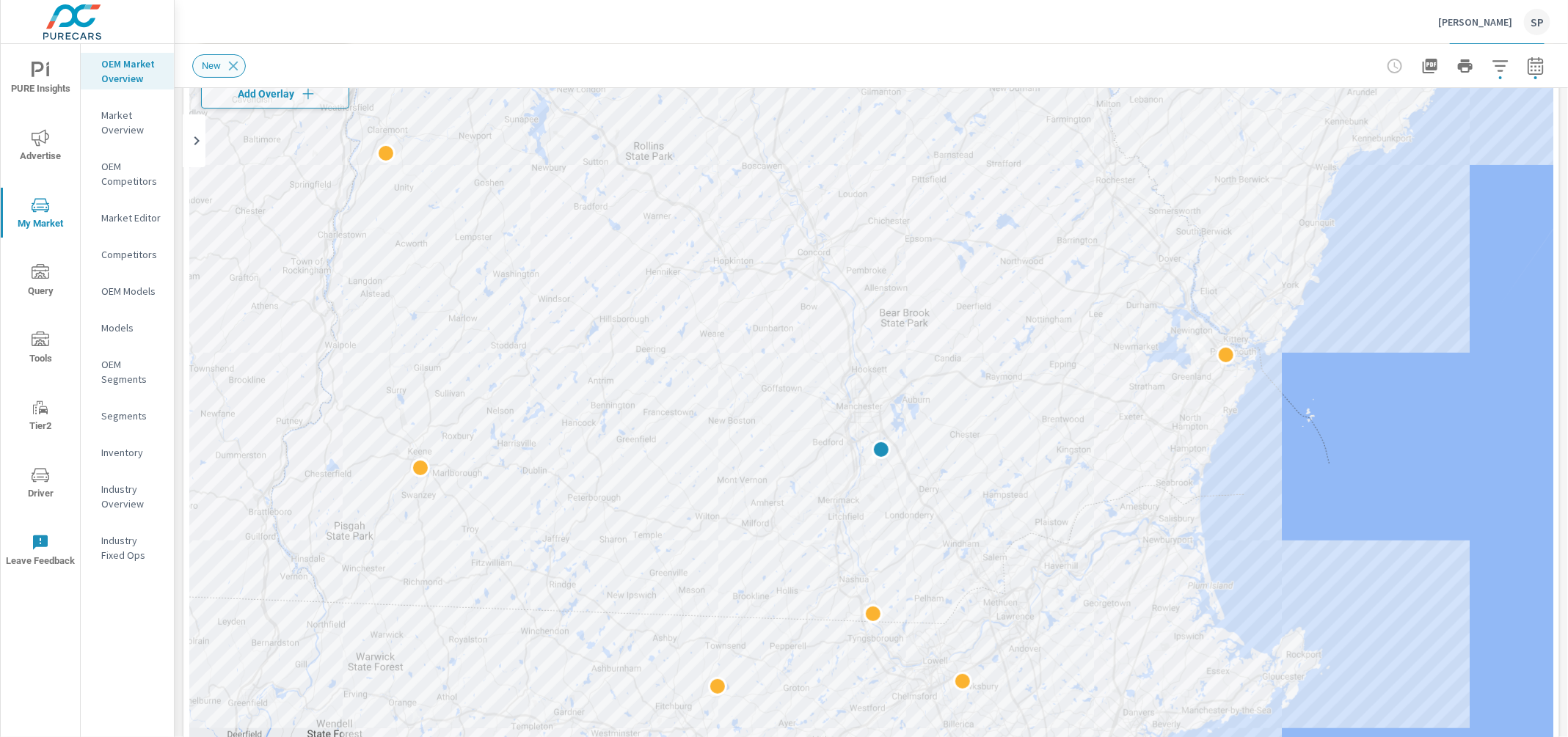
drag, startPoint x: 233, startPoint y: 61, endPoint x: 429, endPoint y: 47, distance: 196.5
click at [429, 47] on div "New" at bounding box center [871, 65] width 1358 height 43
click at [1533, 59] on icon "button" at bounding box center [1535, 65] width 15 height 18
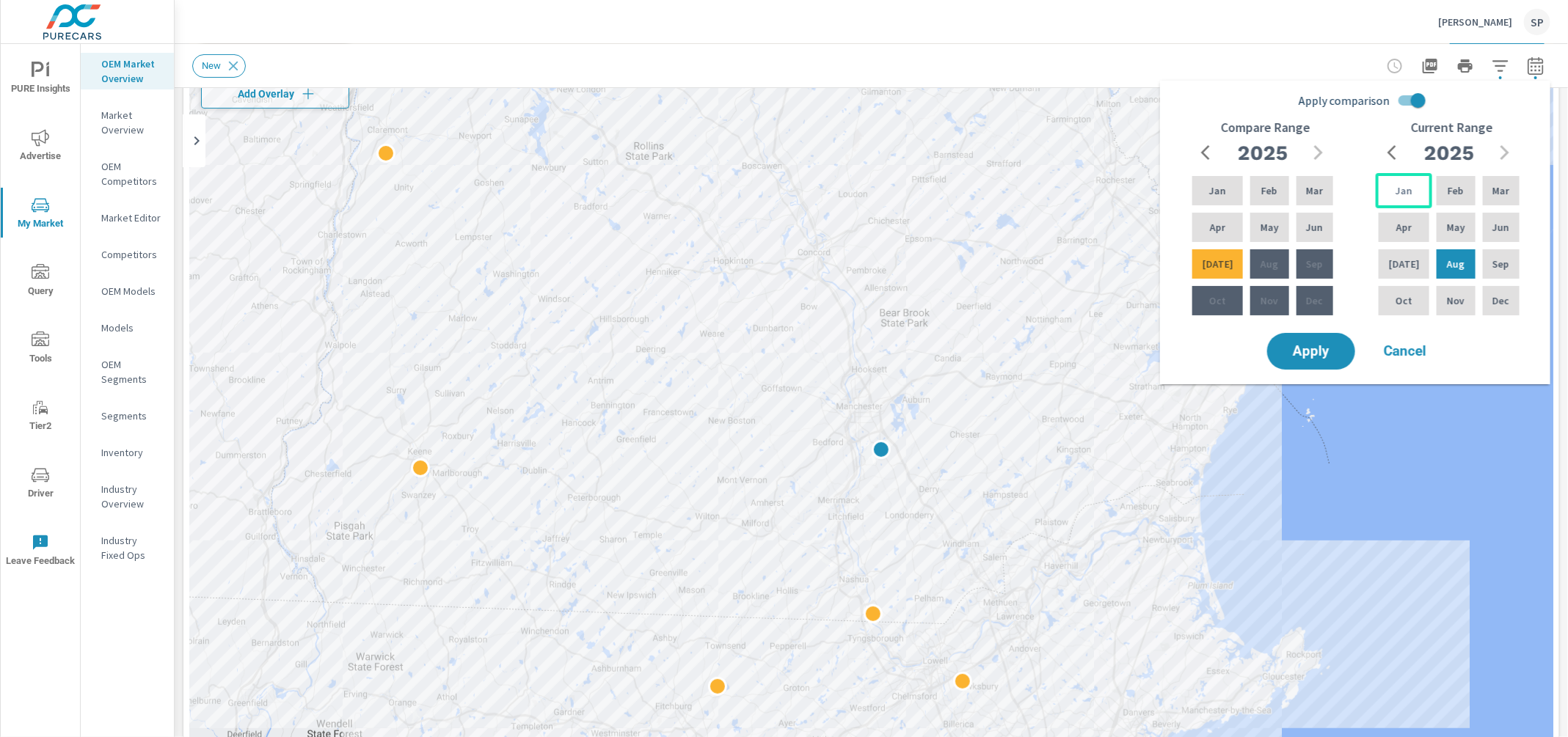
click at [1400, 187] on p "Jan" at bounding box center [1404, 191] width 17 height 15
click at [1437, 268] on div "Aug" at bounding box center [1456, 264] width 44 height 35
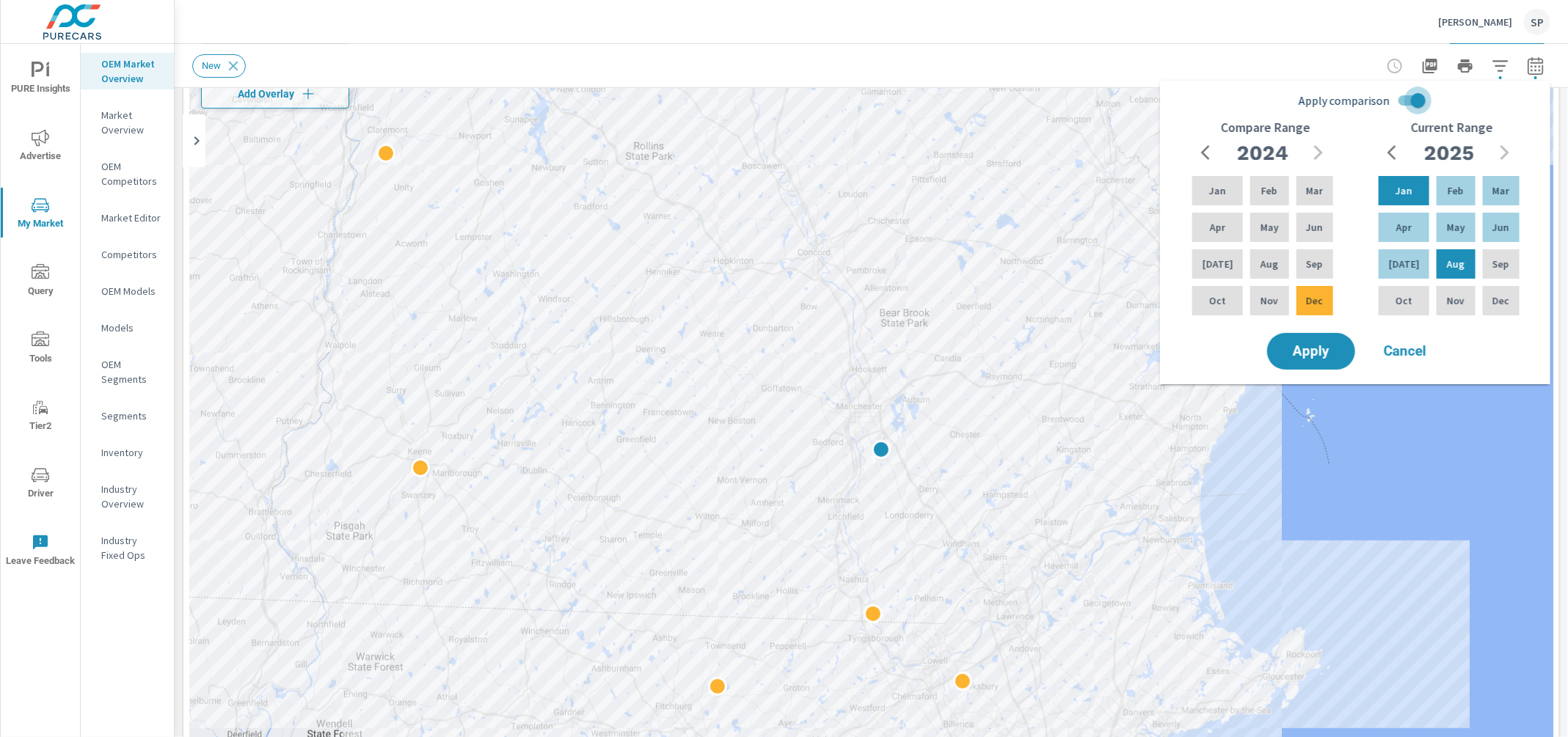
click at [1402, 100] on input "Apply comparison" at bounding box center [1418, 100] width 84 height 28
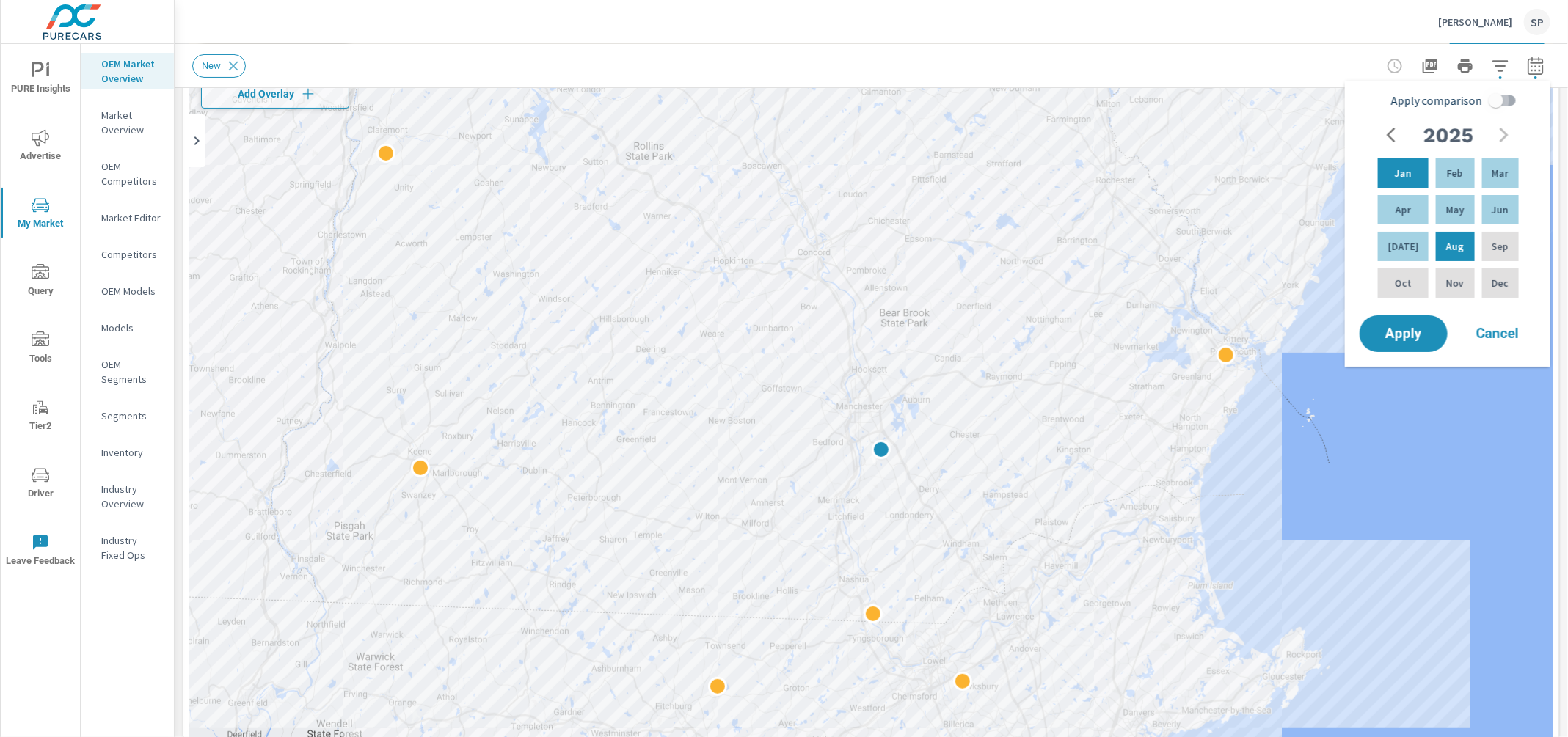
click at [1503, 95] on input "Apply comparison" at bounding box center [1496, 100] width 84 height 28
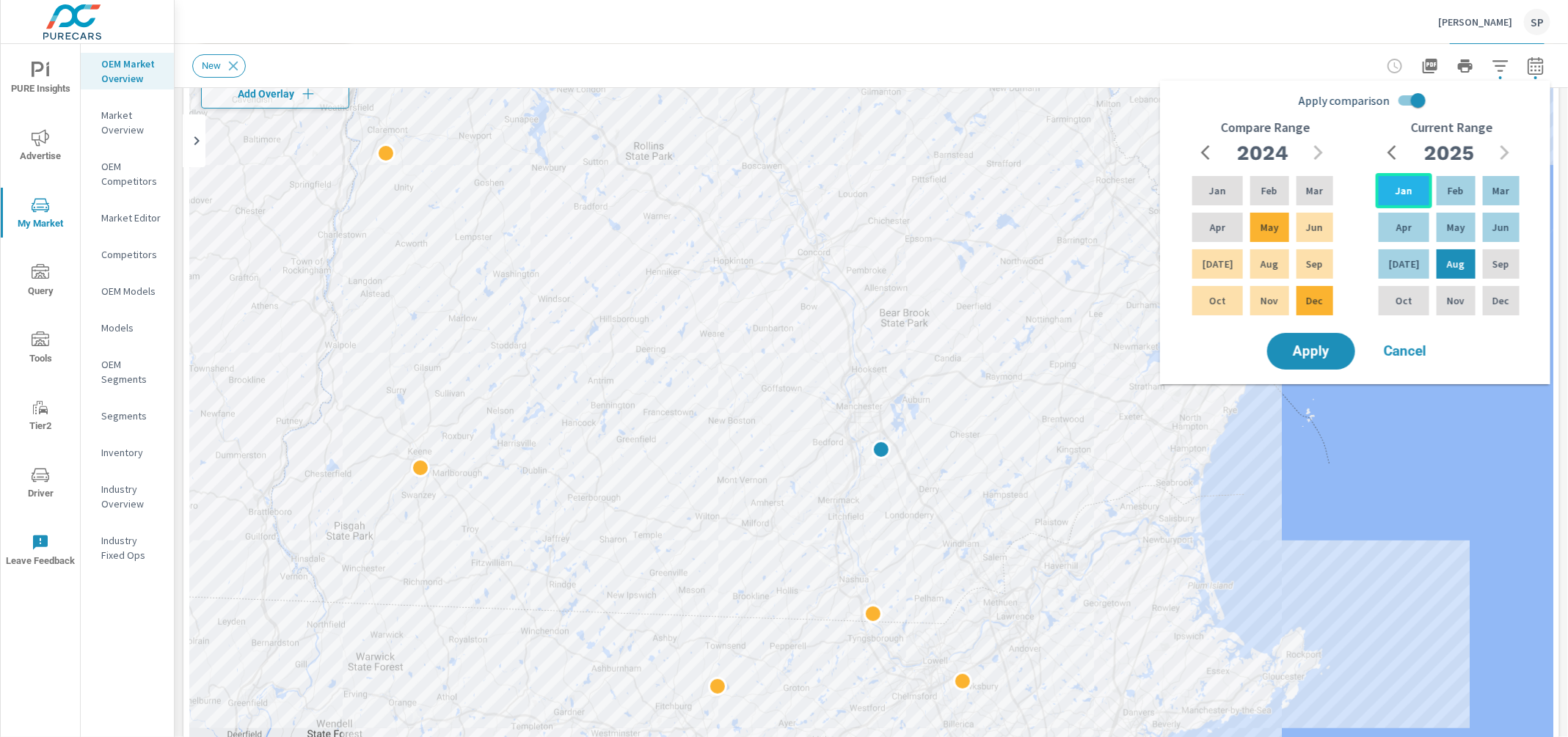
click at [1400, 187] on p "Jan" at bounding box center [1404, 191] width 17 height 15
click at [1390, 255] on div "Jul" at bounding box center [1404, 264] width 56 height 35
click at [1396, 94] on input "Apply comparison" at bounding box center [1418, 100] width 84 height 28
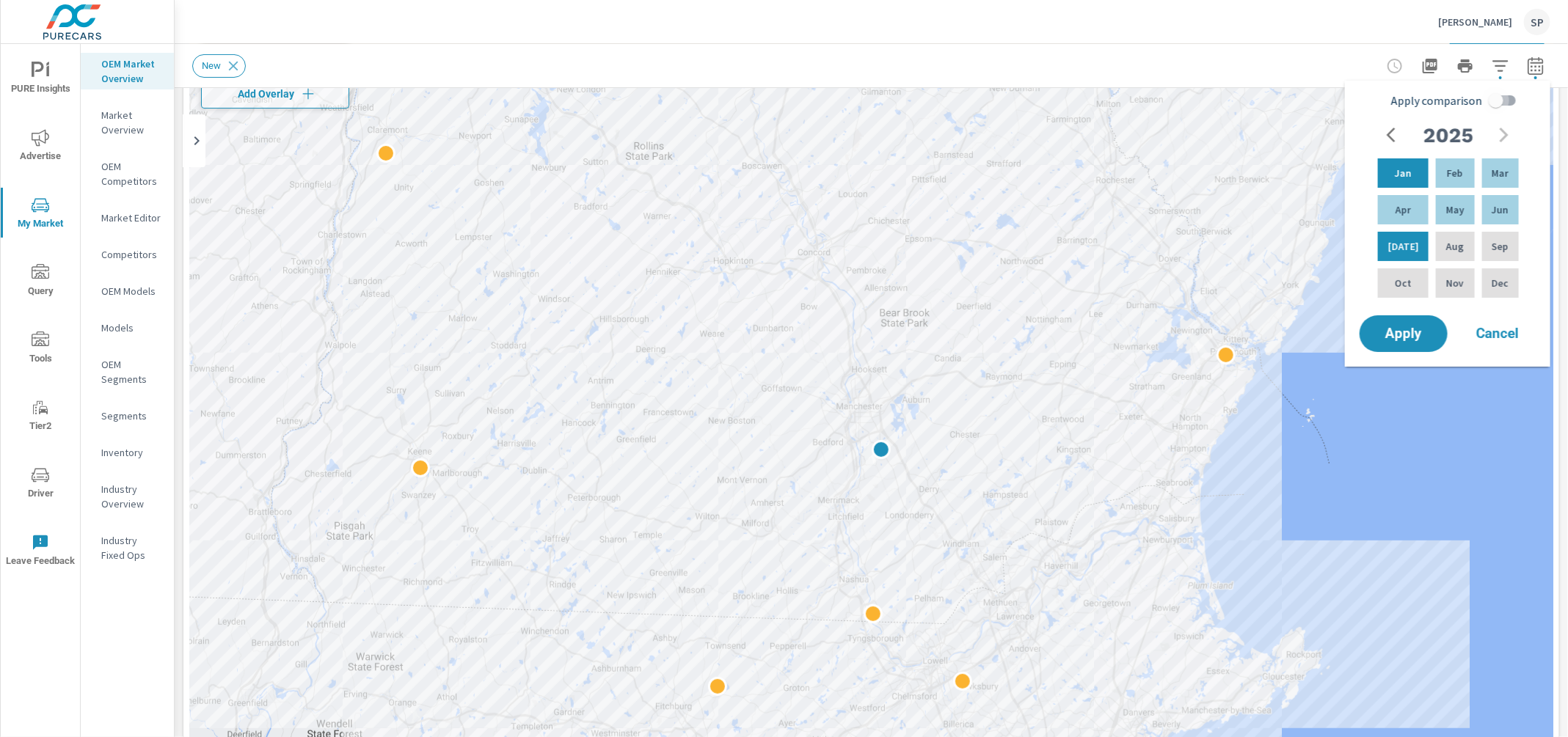
click at [1496, 93] on input "Apply comparison" at bounding box center [1496, 100] width 84 height 28
checkbox input "true"
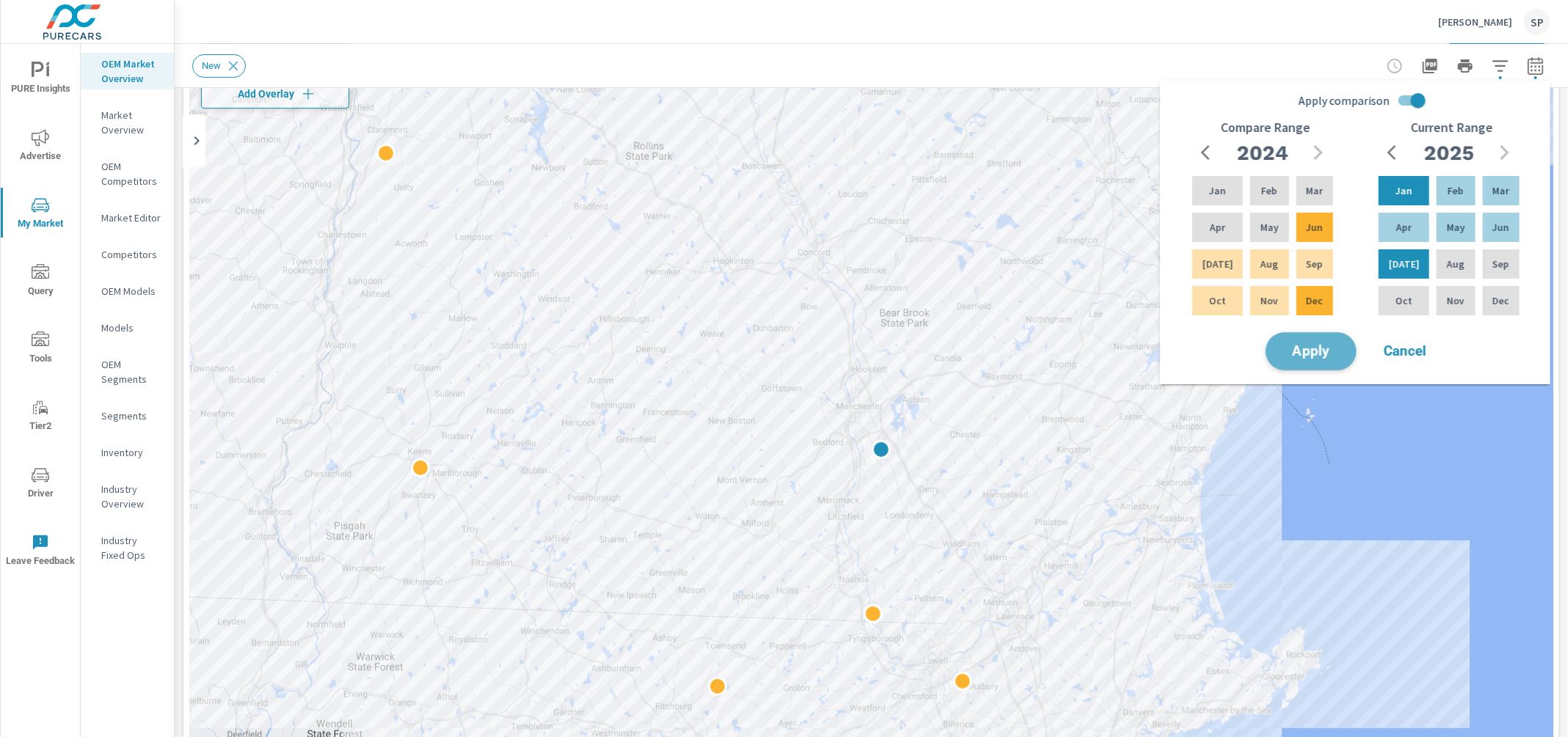
click at [1315, 348] on span "Apply" at bounding box center [1311, 351] width 60 height 14
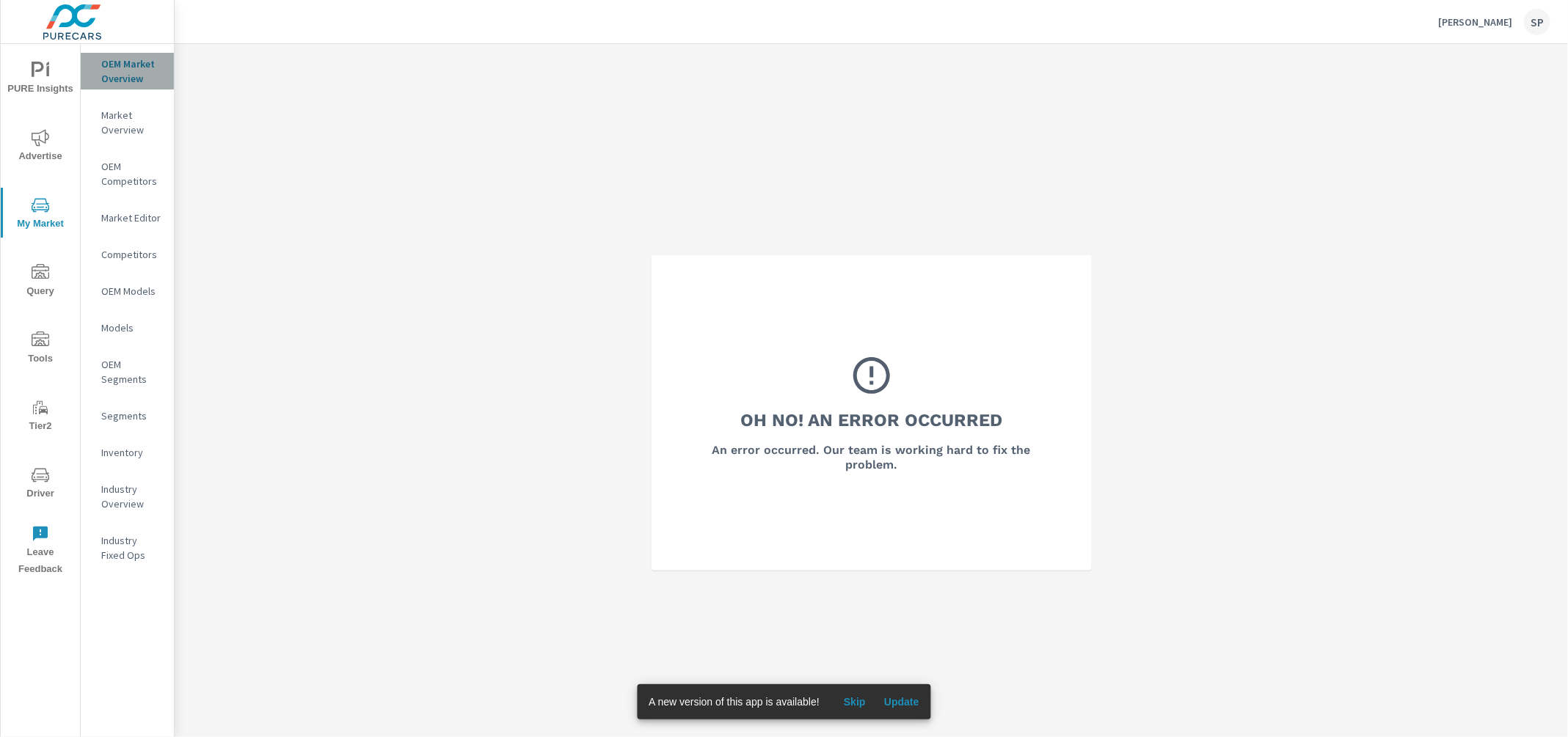
click at [133, 64] on p "OEM Market Overview" at bounding box center [131, 71] width 61 height 29
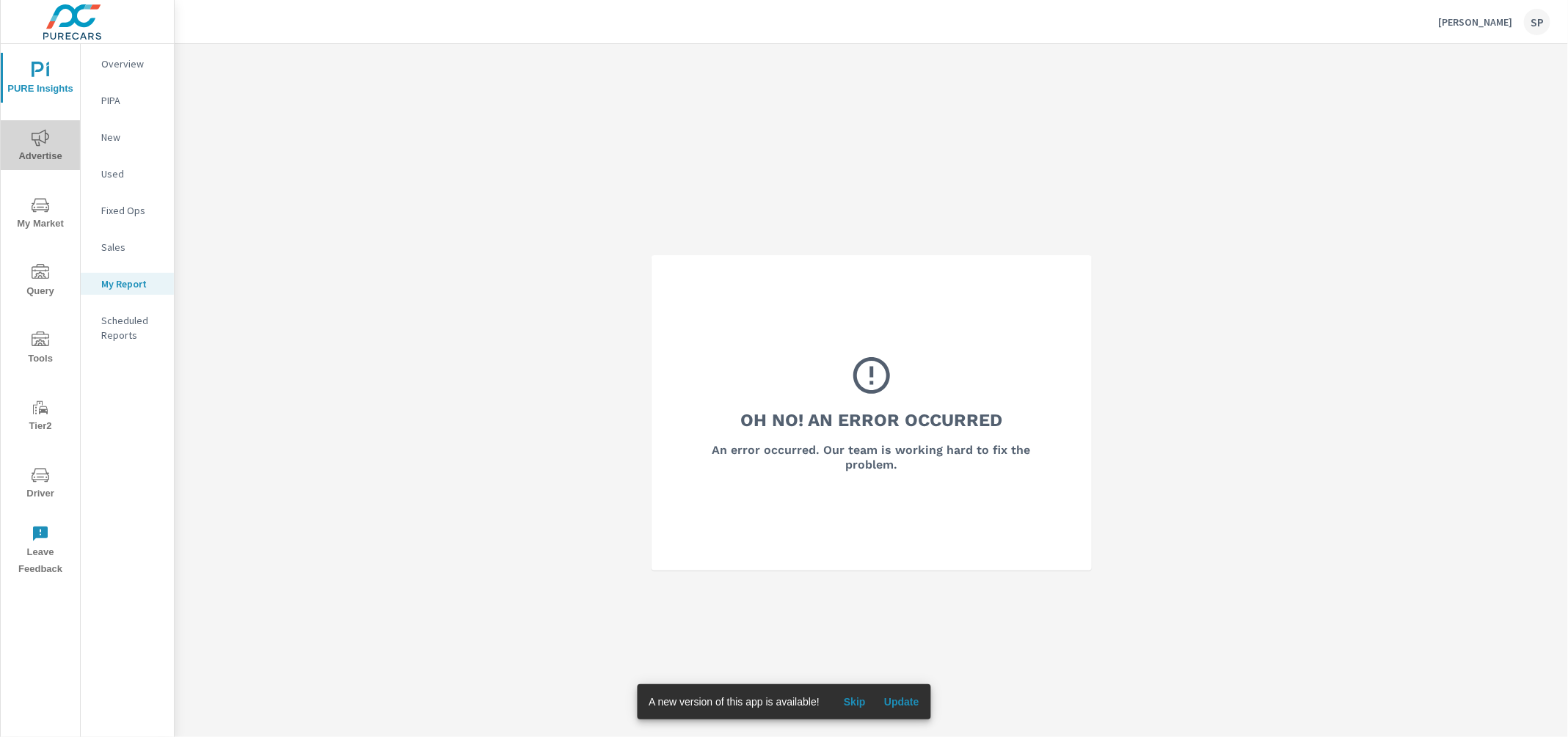
click at [32, 147] on span "Advertise" at bounding box center [40, 147] width 70 height 36
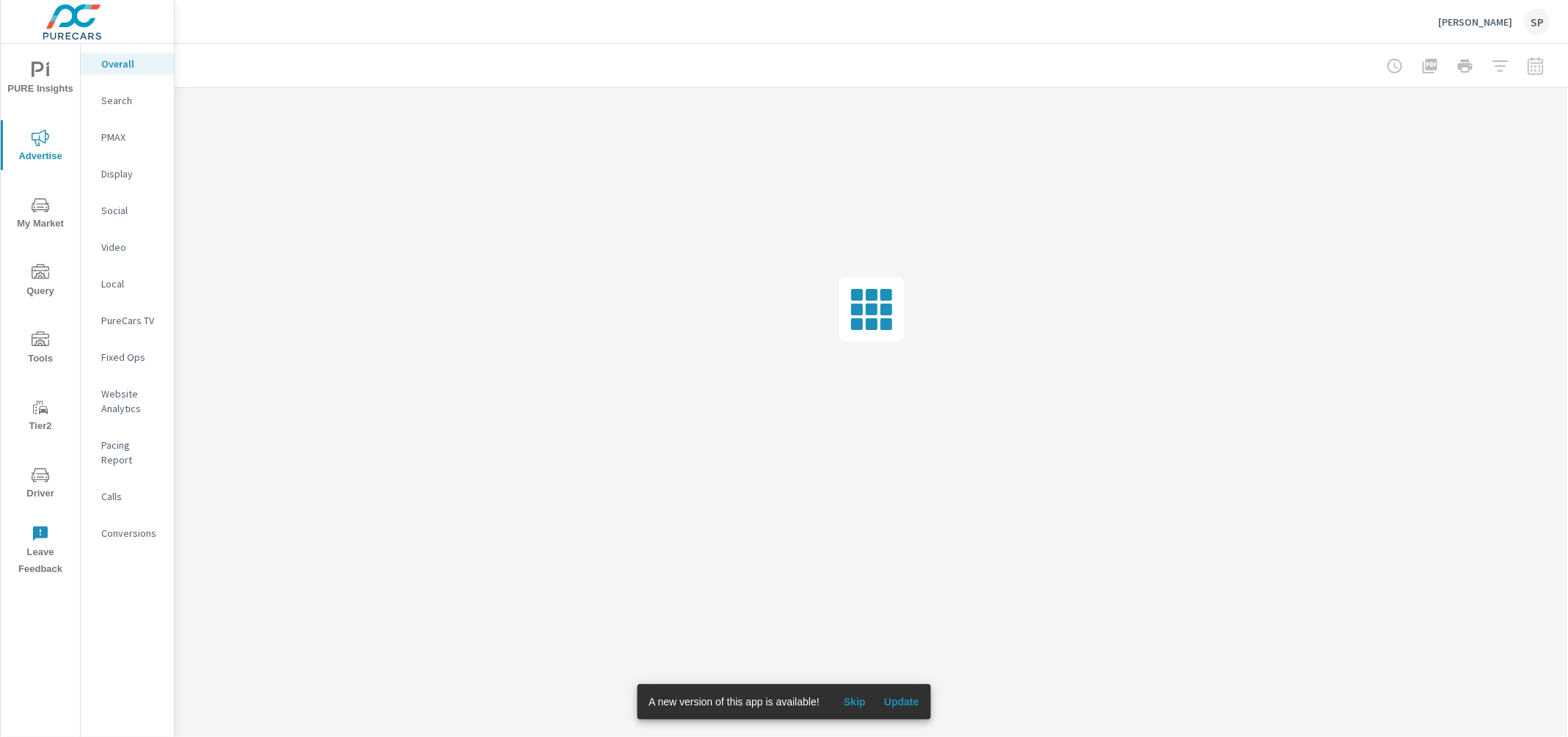
click at [901, 705] on span "Update" at bounding box center [902, 702] width 35 height 13
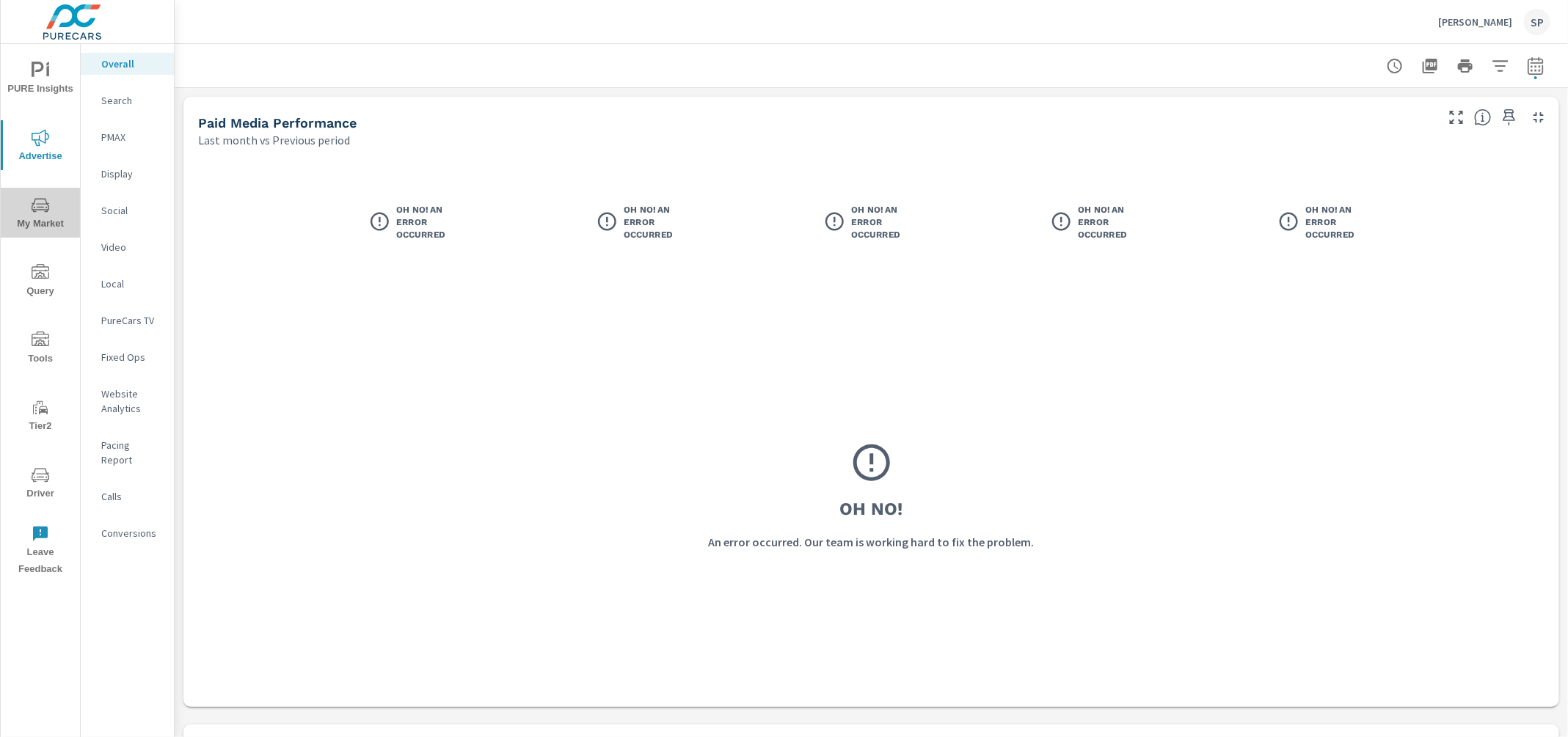
click at [37, 213] on icon "nav menu" at bounding box center [40, 205] width 18 height 18
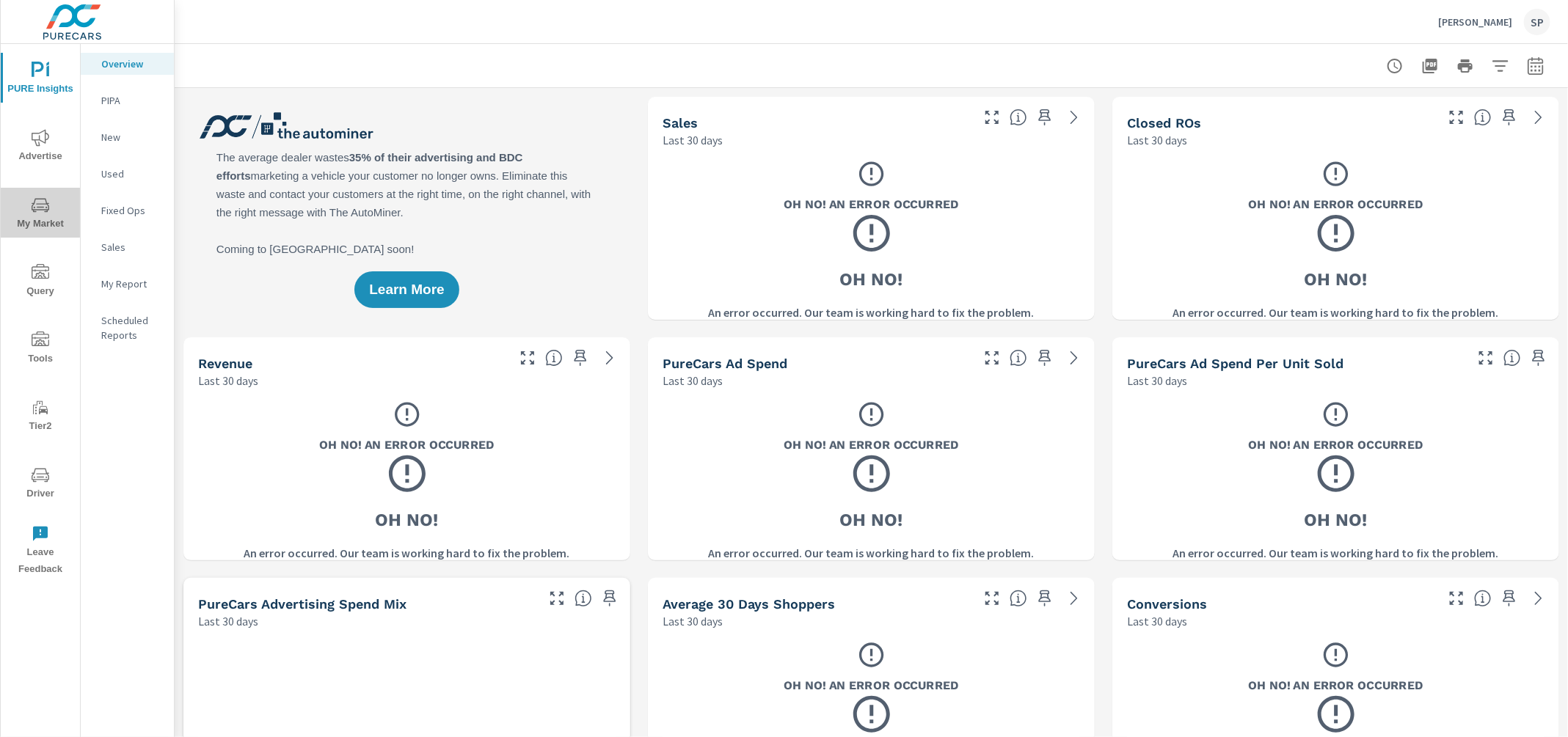
click at [40, 211] on icon "nav menu" at bounding box center [40, 205] width 18 height 18
